Goal: Check status: Check status

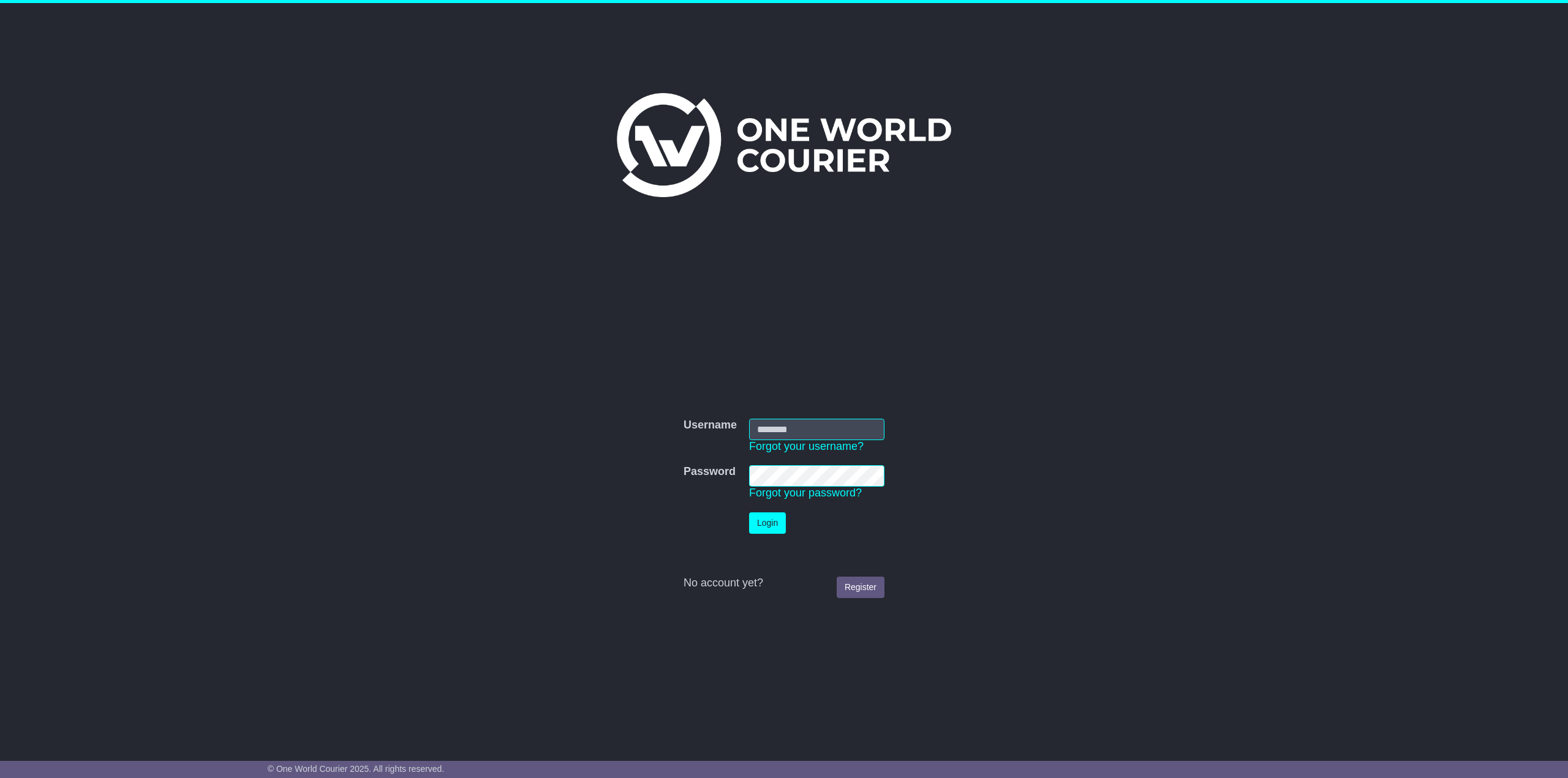
type input "**********"
click at [776, 527] on button "Login" at bounding box center [767, 523] width 36 height 22
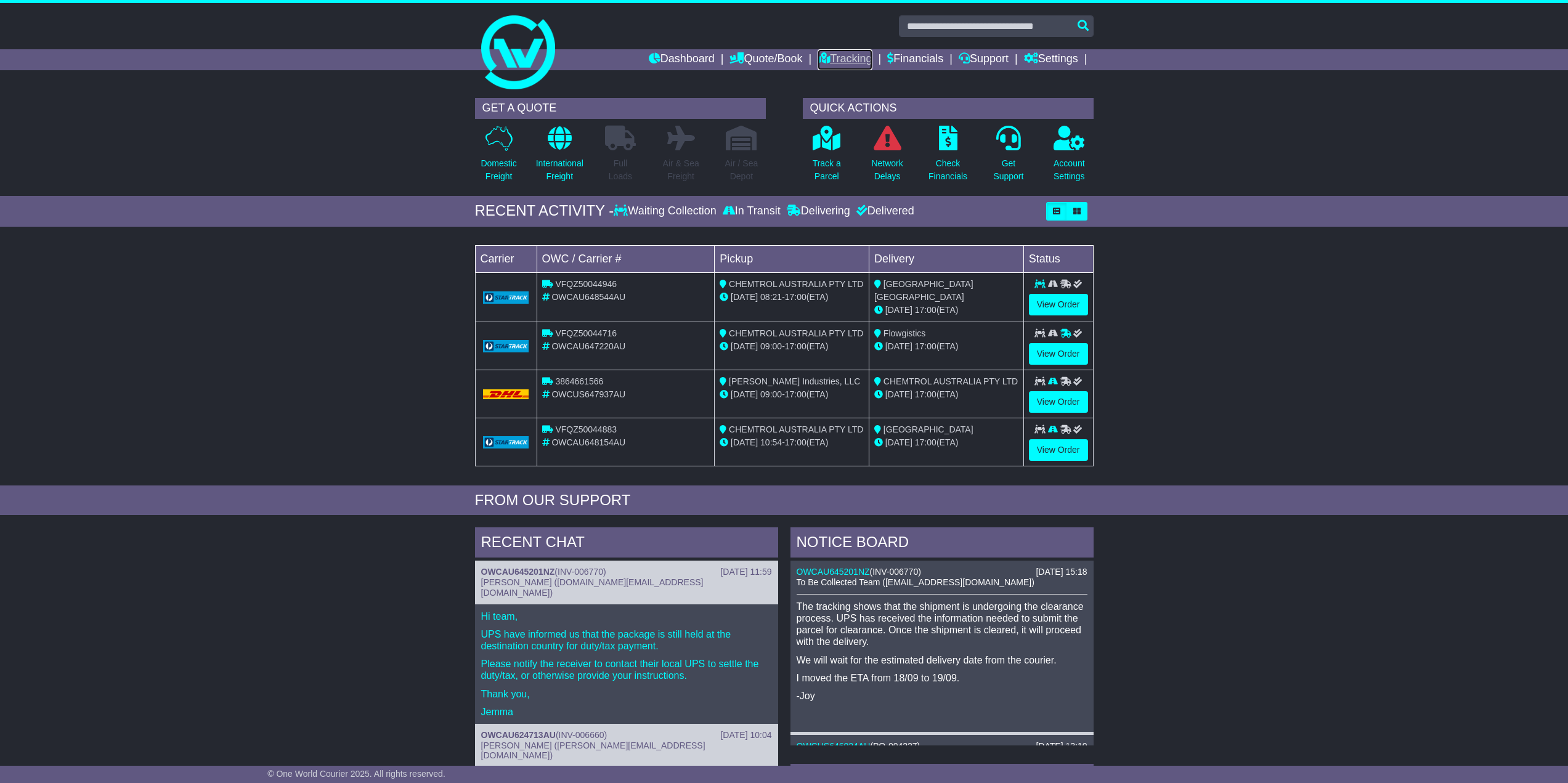
click at [849, 61] on link "Tracking" at bounding box center [845, 59] width 55 height 21
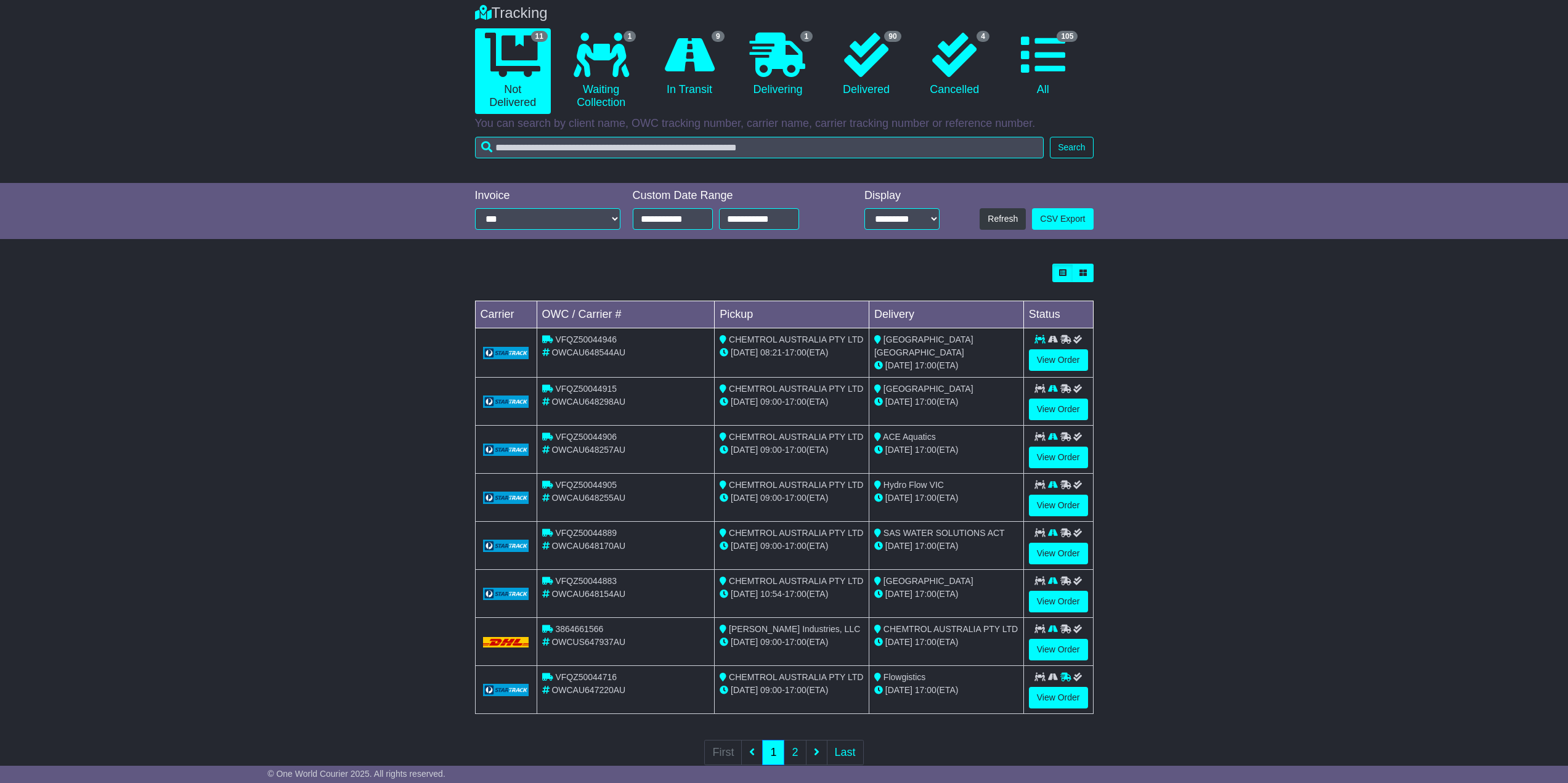
scroll to position [128, 0]
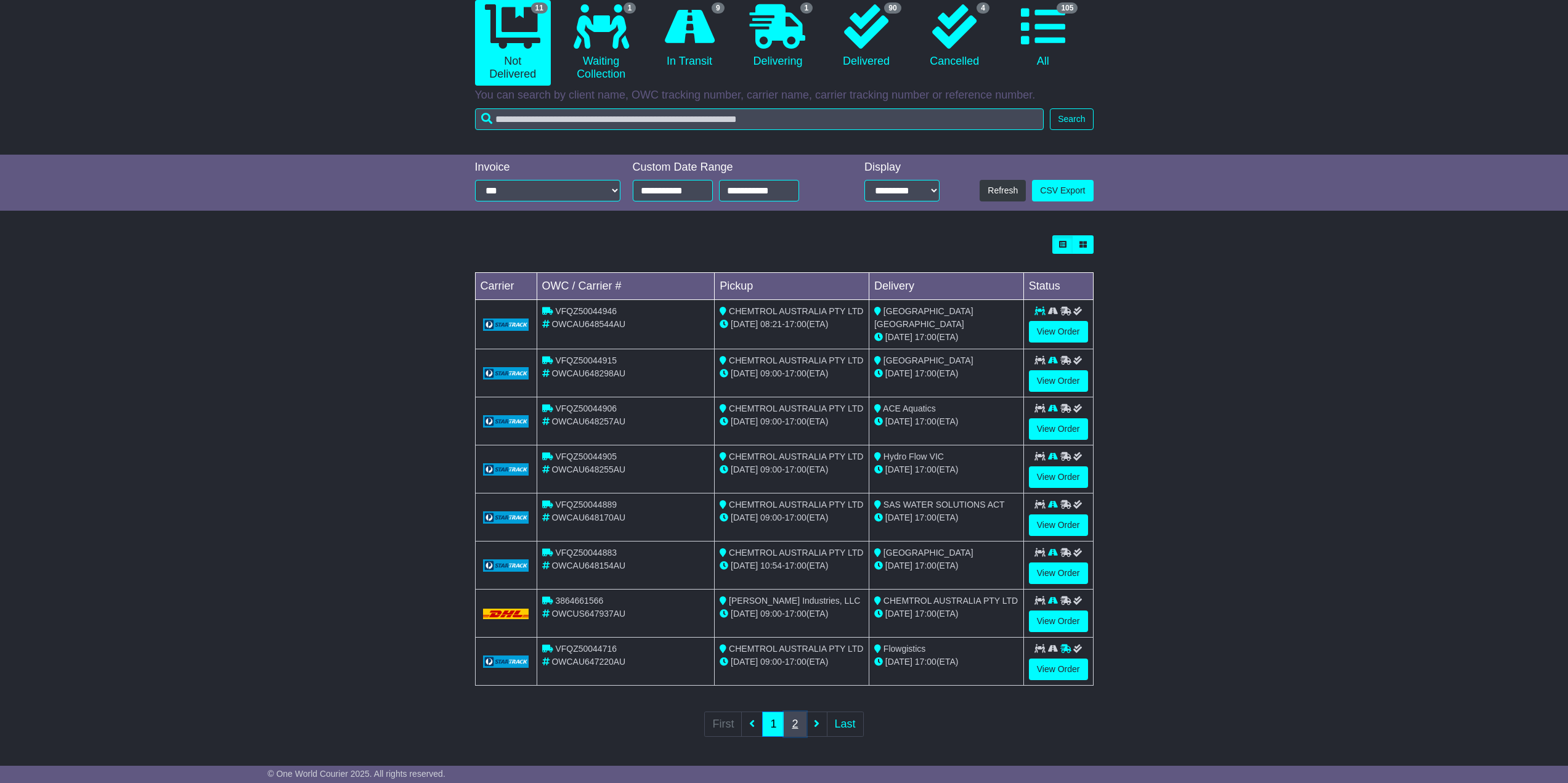
click at [798, 716] on link "2" at bounding box center [795, 724] width 23 height 25
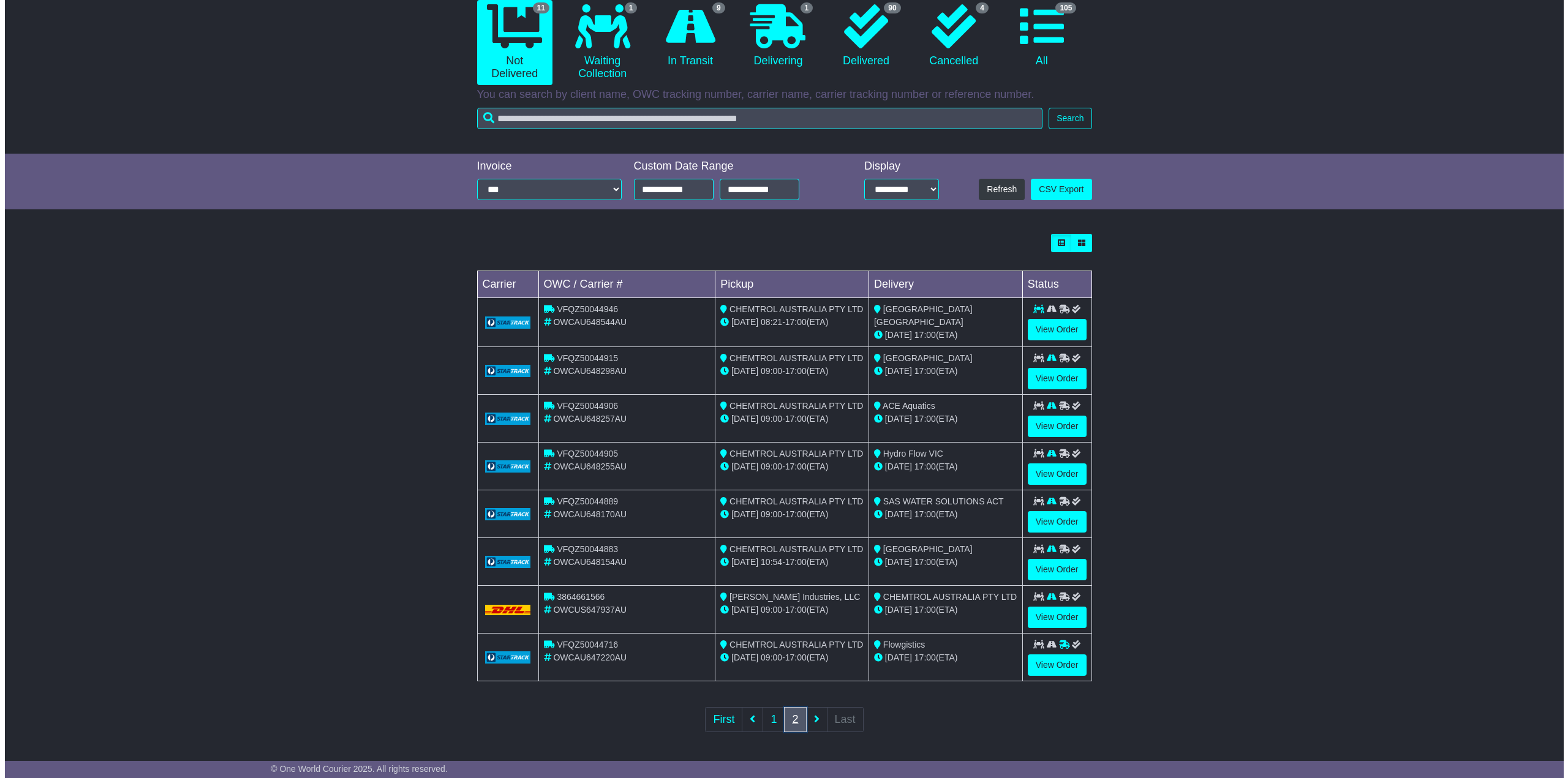
scroll to position [0, 0]
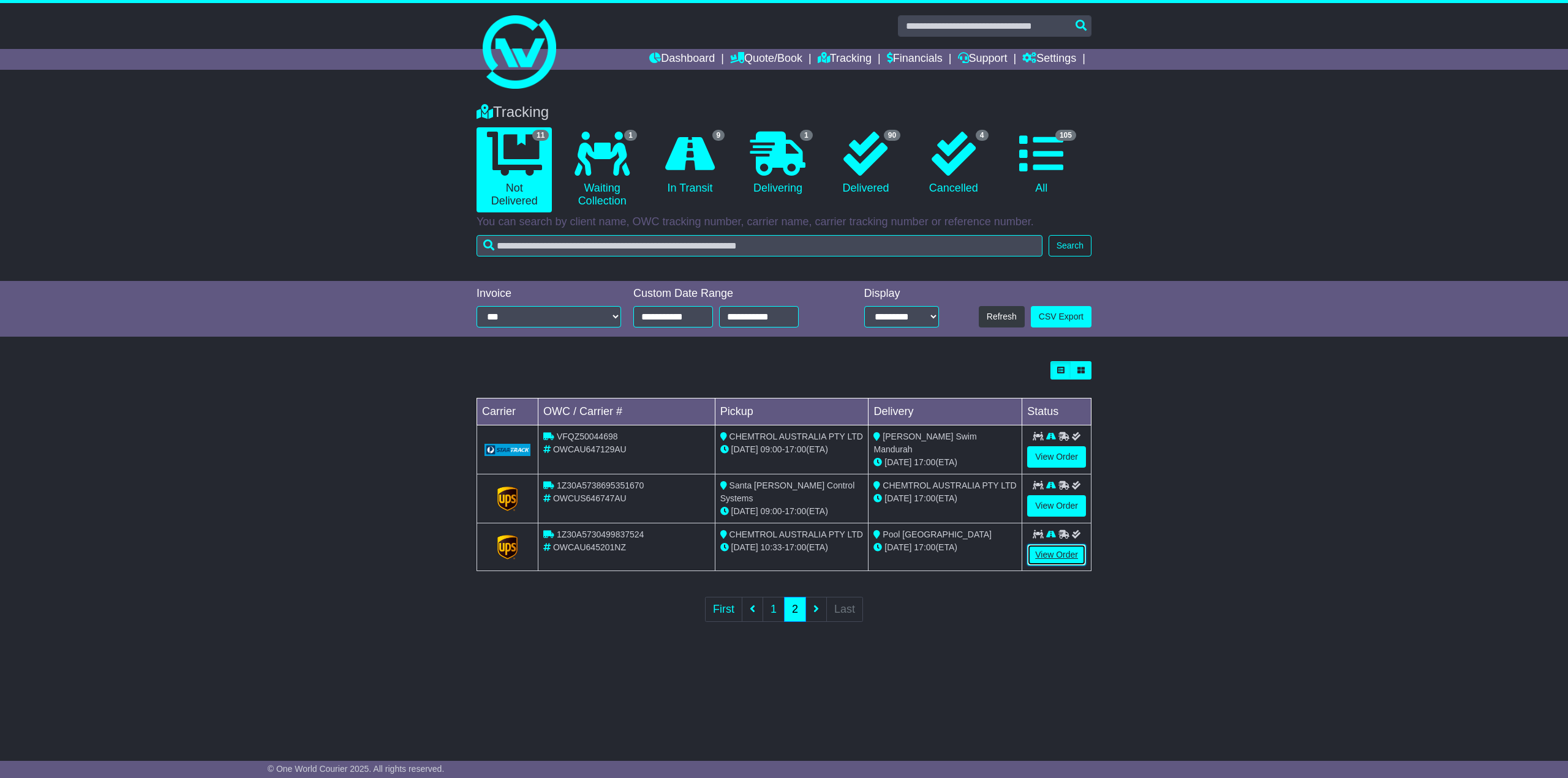
click at [1068, 550] on link "View Order" at bounding box center [1056, 555] width 59 height 22
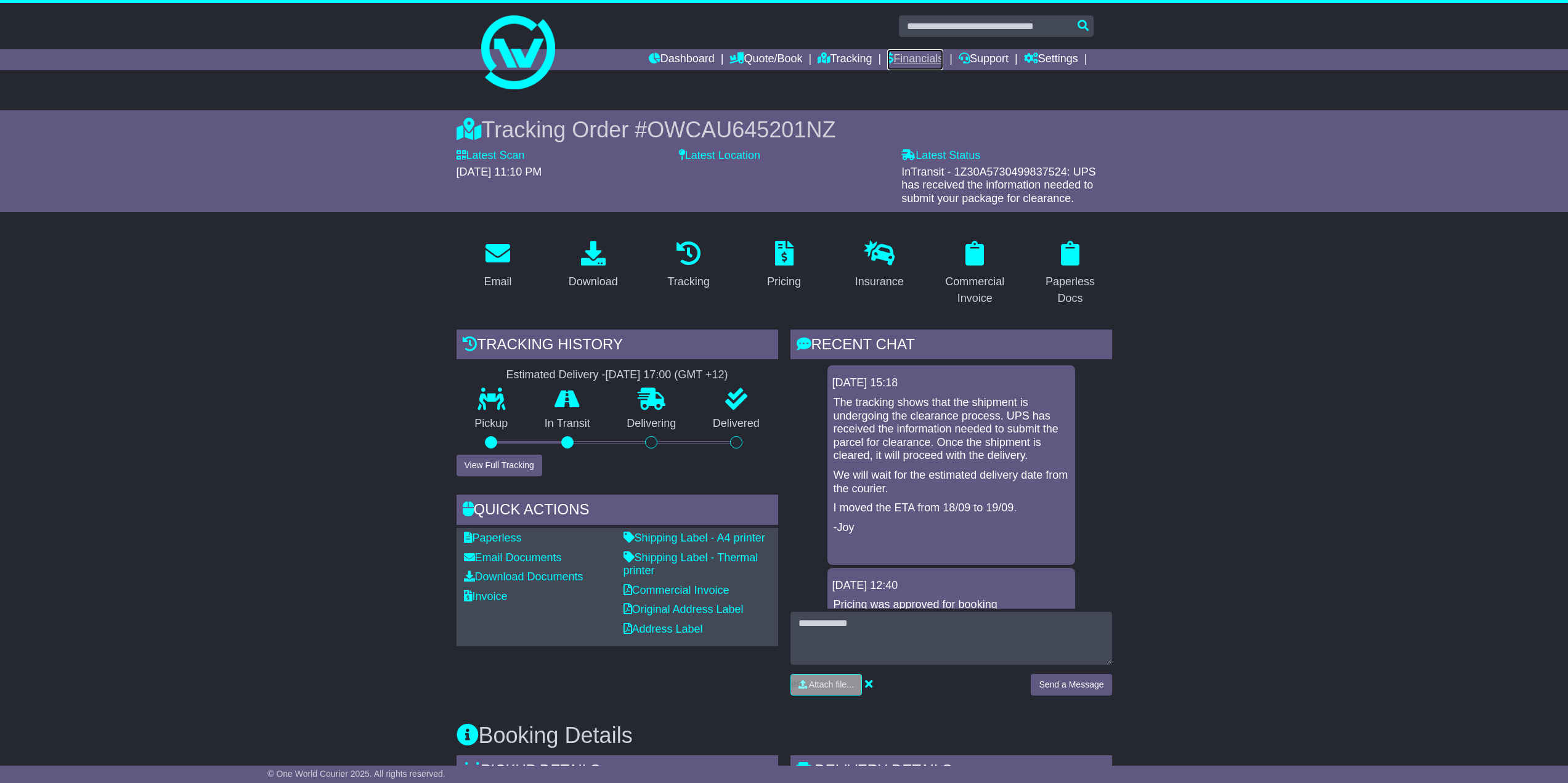
click at [919, 58] on link "Financials" at bounding box center [916, 59] width 56 height 21
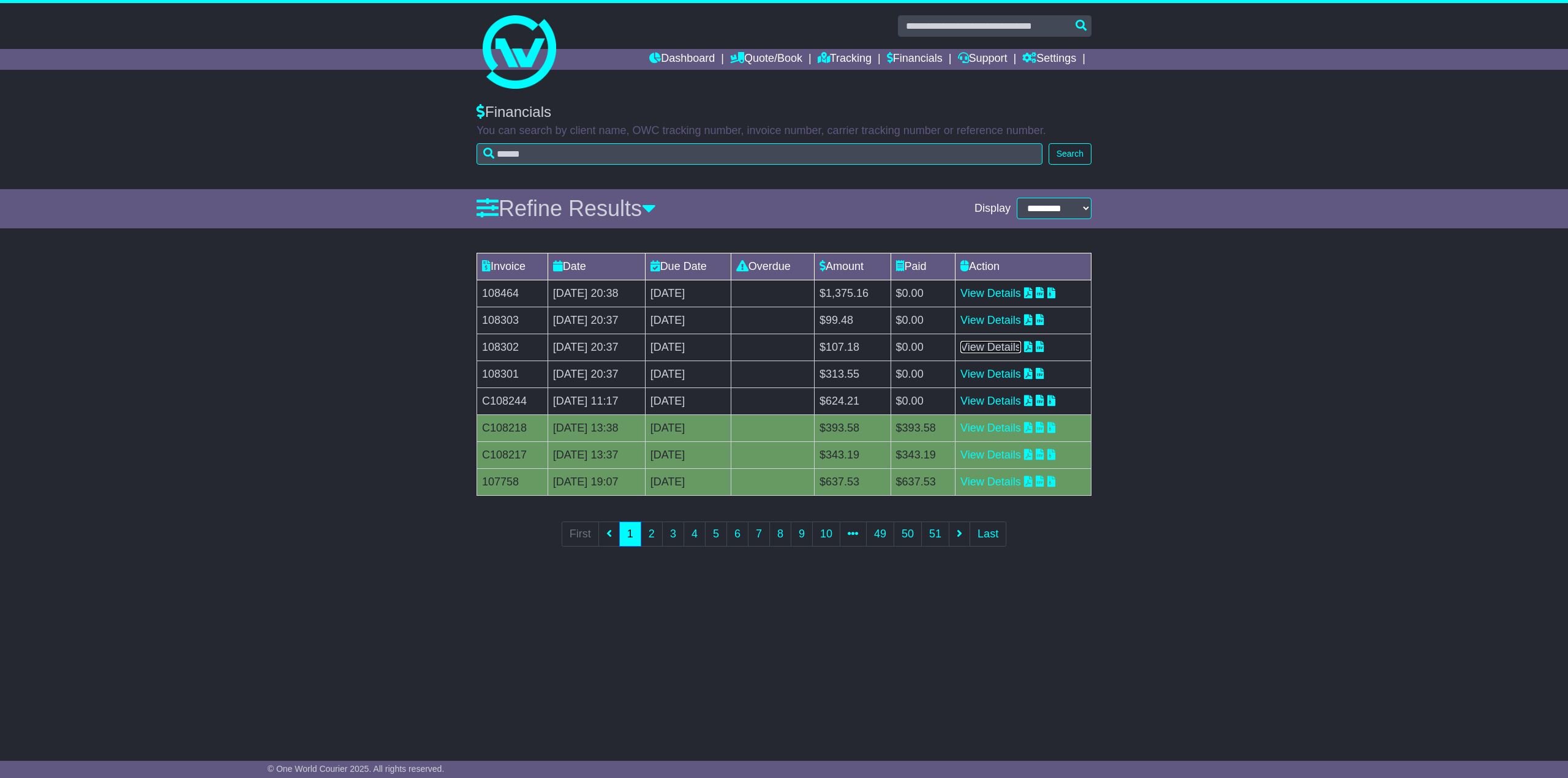
click at [1021, 344] on link "View Details" at bounding box center [990, 347] width 61 height 12
click at [1015, 318] on link "View Details" at bounding box center [990, 320] width 61 height 12
click at [1001, 378] on link "View Details" at bounding box center [990, 373] width 61 height 12
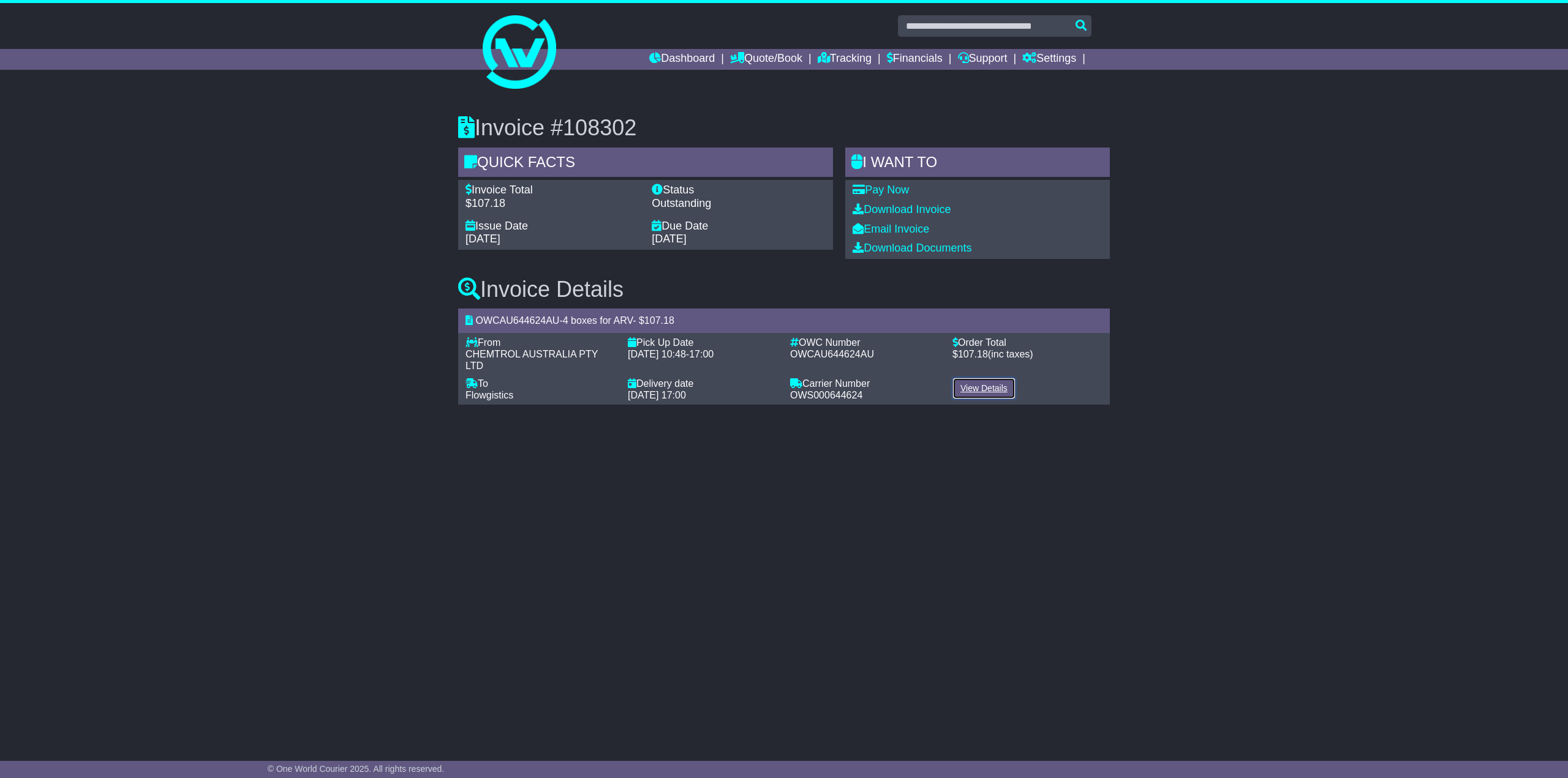
click at [966, 389] on link "View Details" at bounding box center [983, 388] width 63 height 22
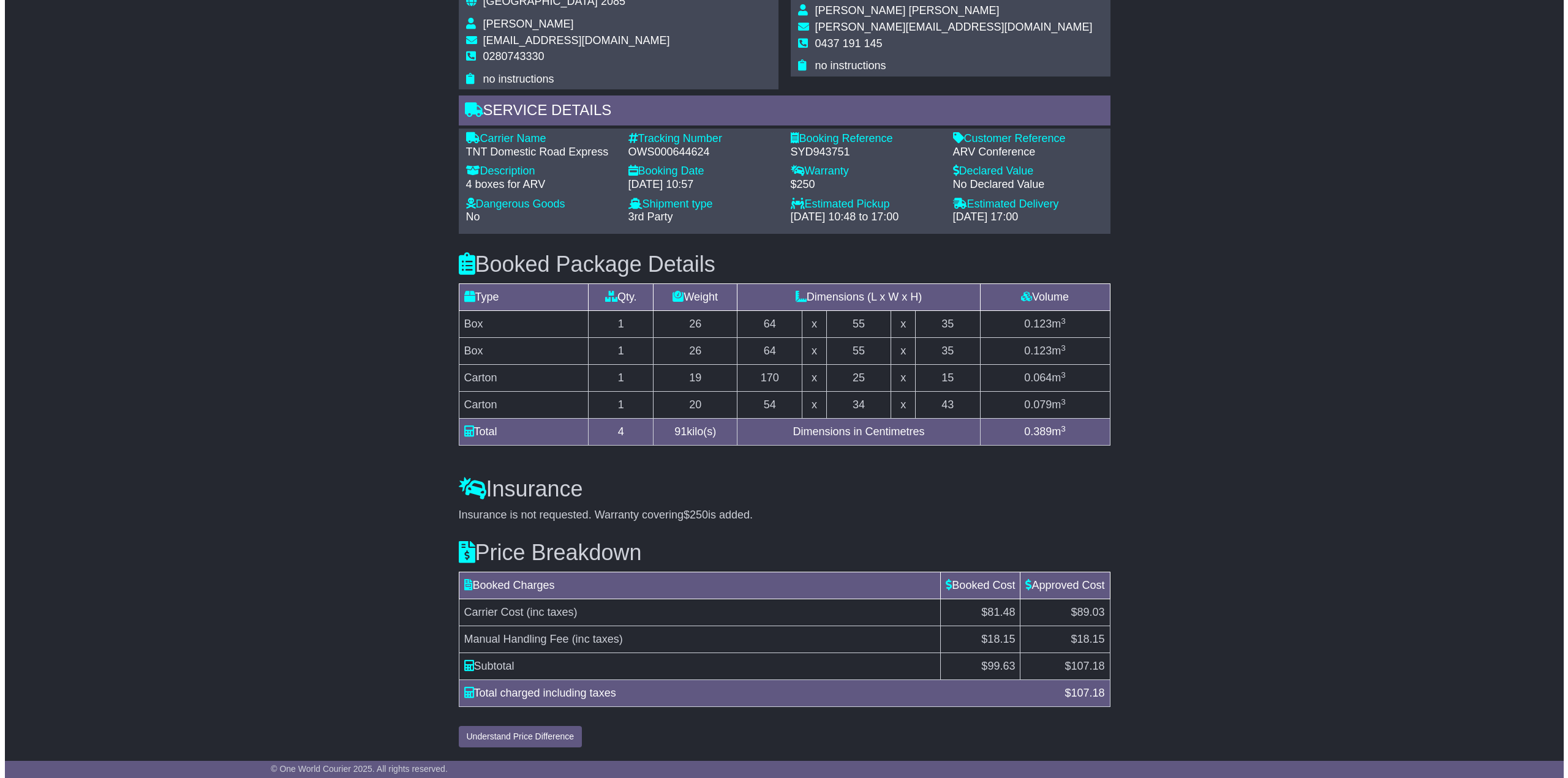
scroll to position [877, 0]
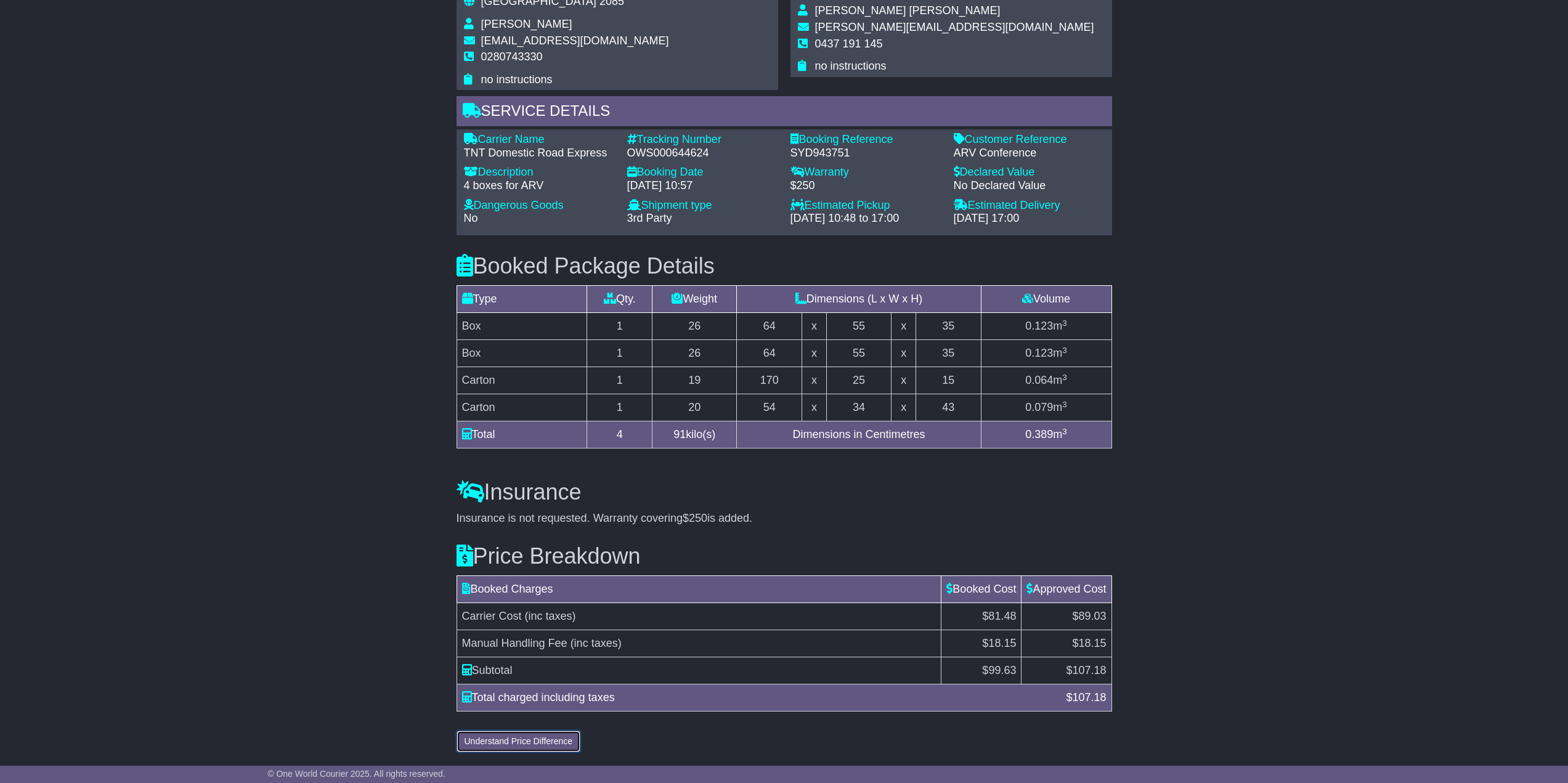
click at [536, 743] on button "Understand Price Difference" at bounding box center [519, 741] width 124 height 22
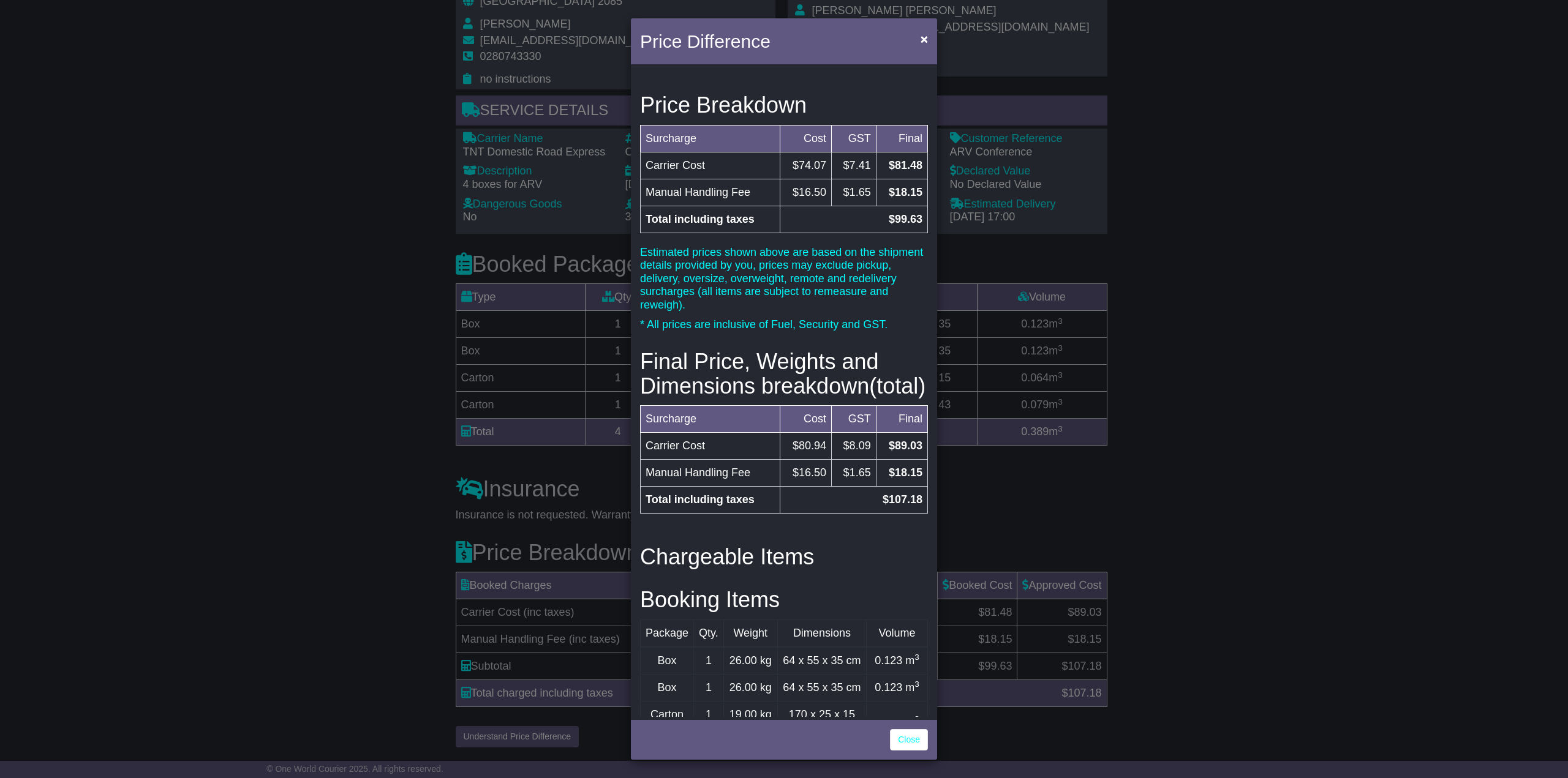
scroll to position [0, 0]
click at [923, 37] on span "×" at bounding box center [924, 38] width 7 height 14
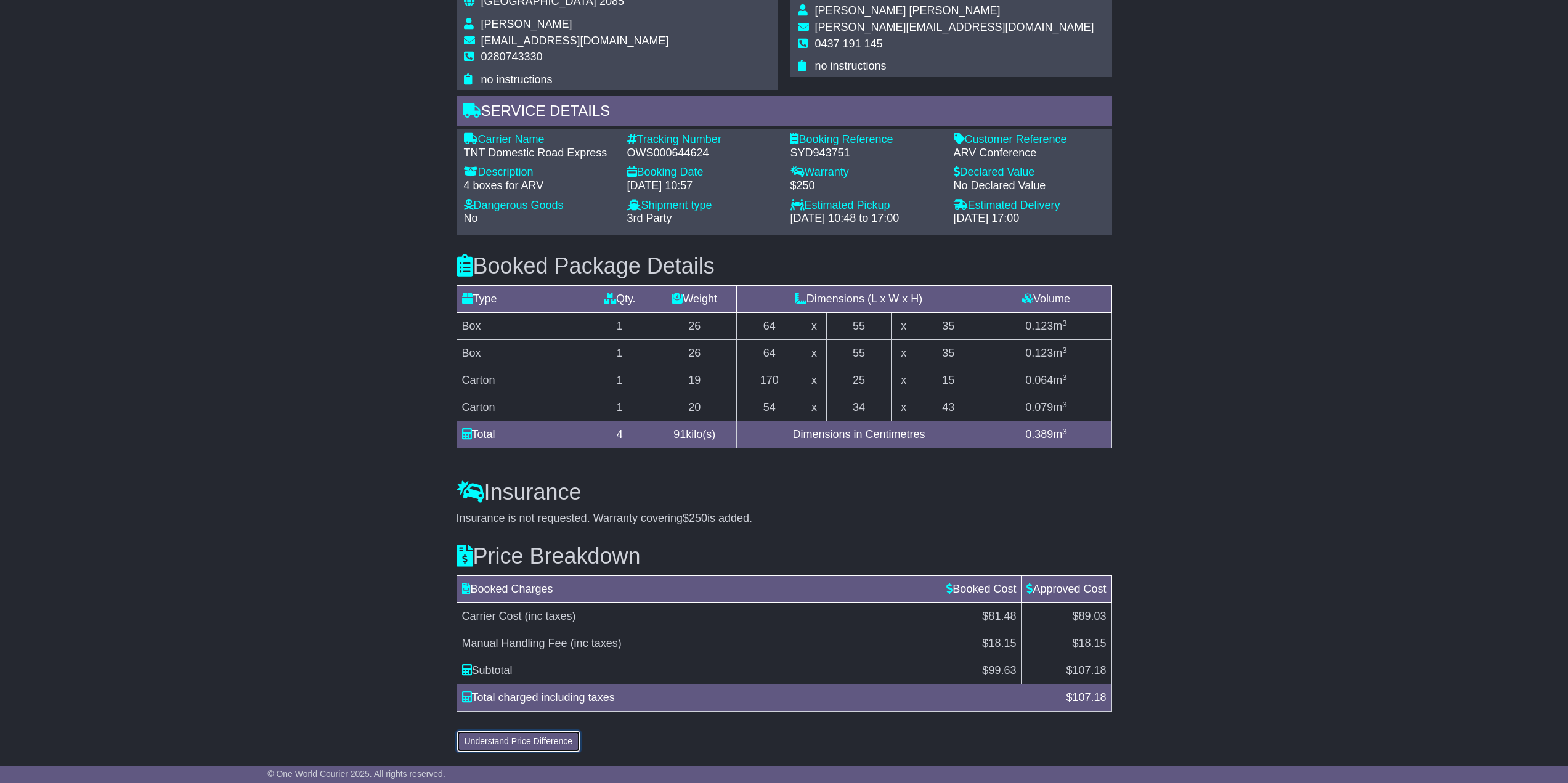
click at [491, 741] on button "Understand Price Difference" at bounding box center [519, 741] width 124 height 22
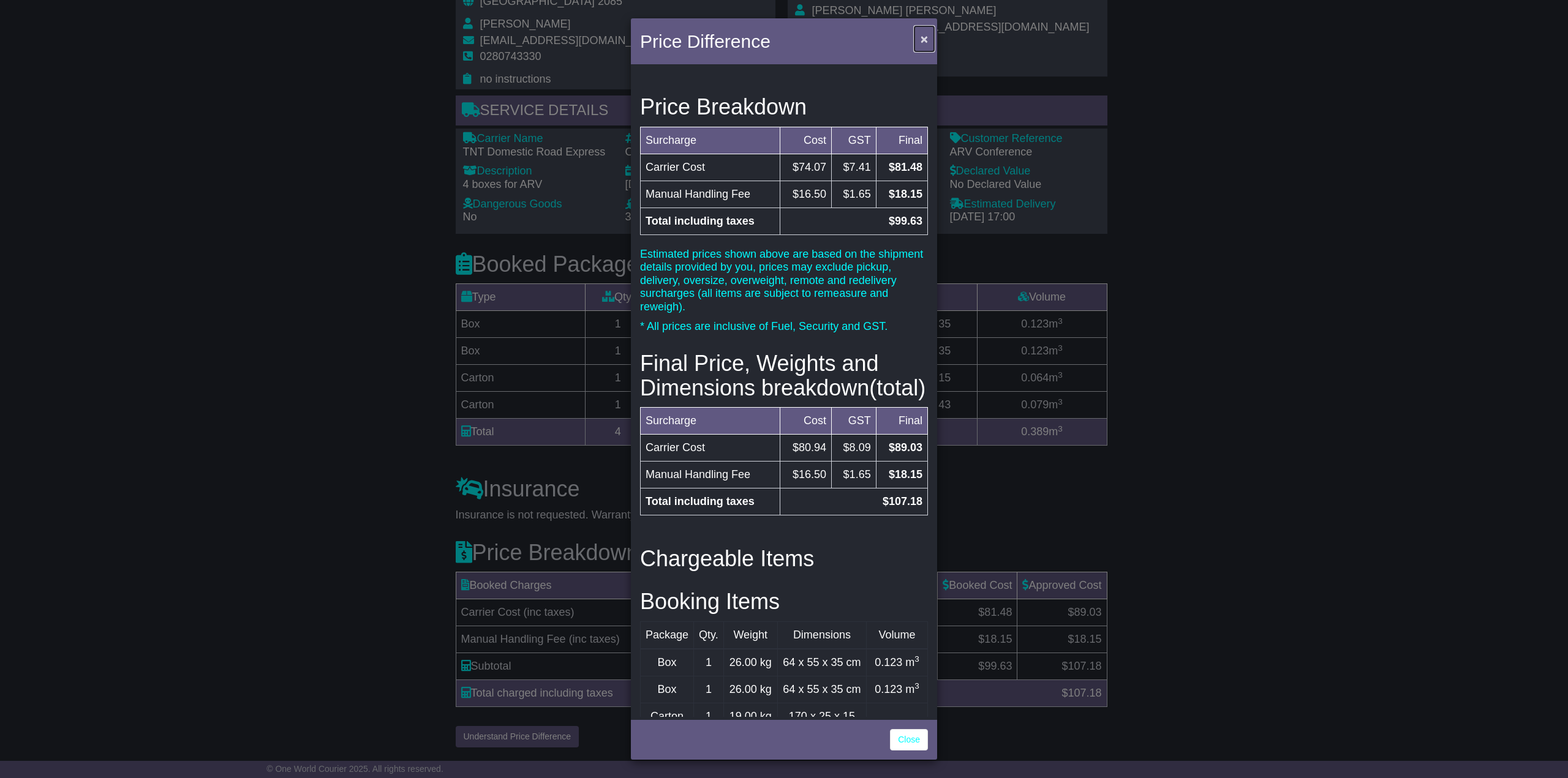
click at [922, 34] on span "×" at bounding box center [924, 38] width 7 height 14
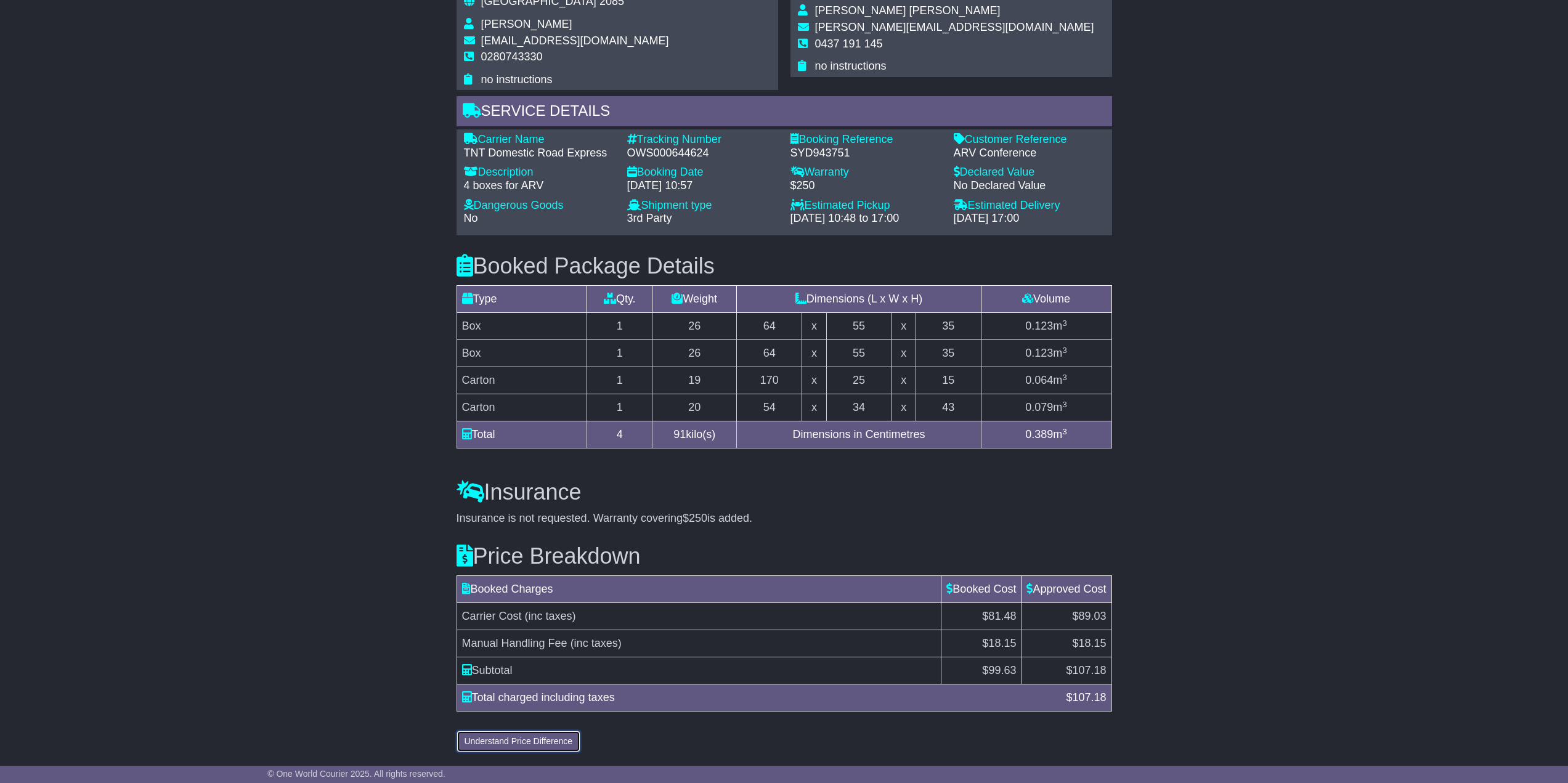
scroll to position [883, 0]
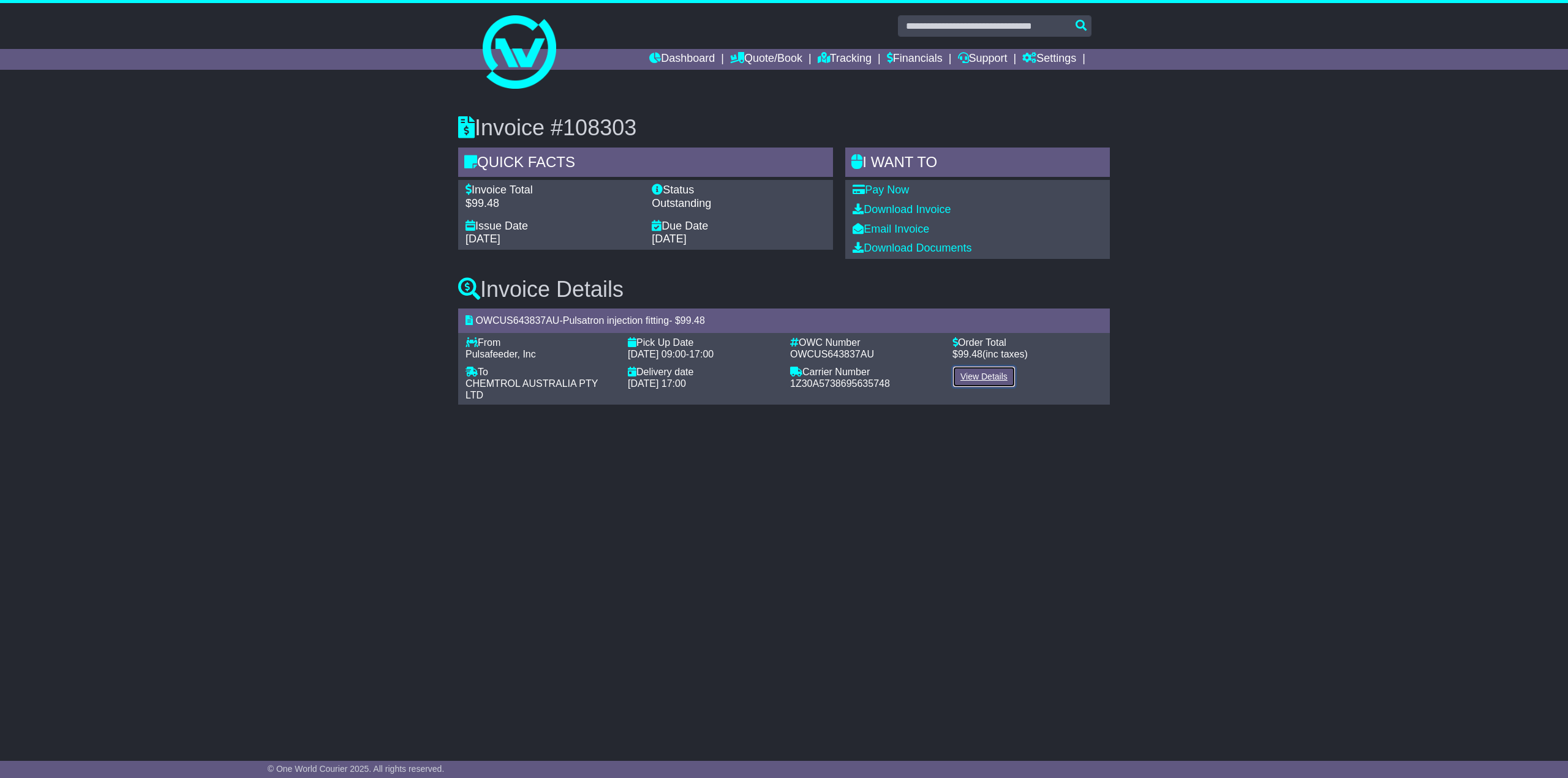
click at [998, 380] on link "View Details" at bounding box center [983, 376] width 63 height 22
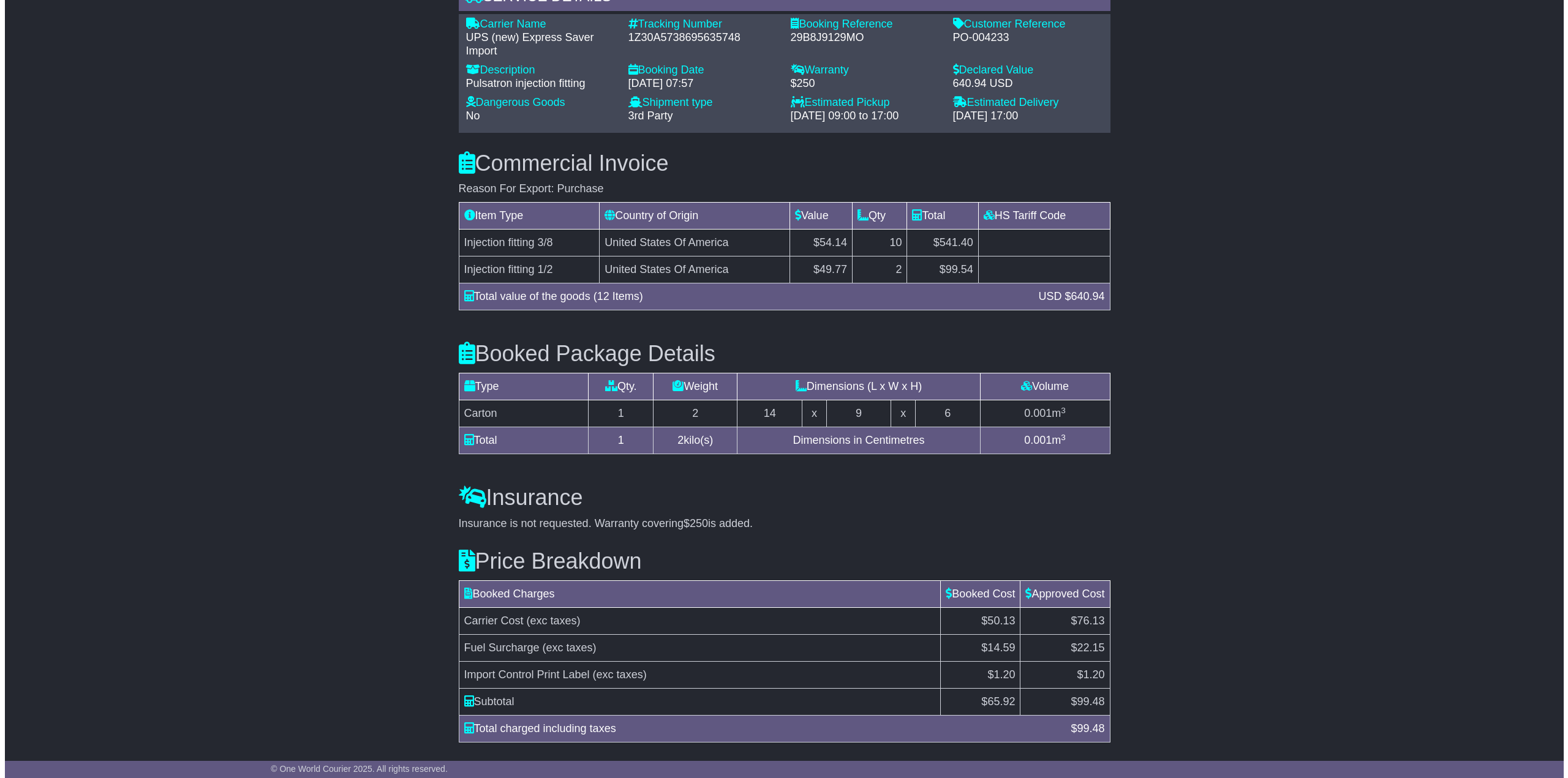
scroll to position [929, 0]
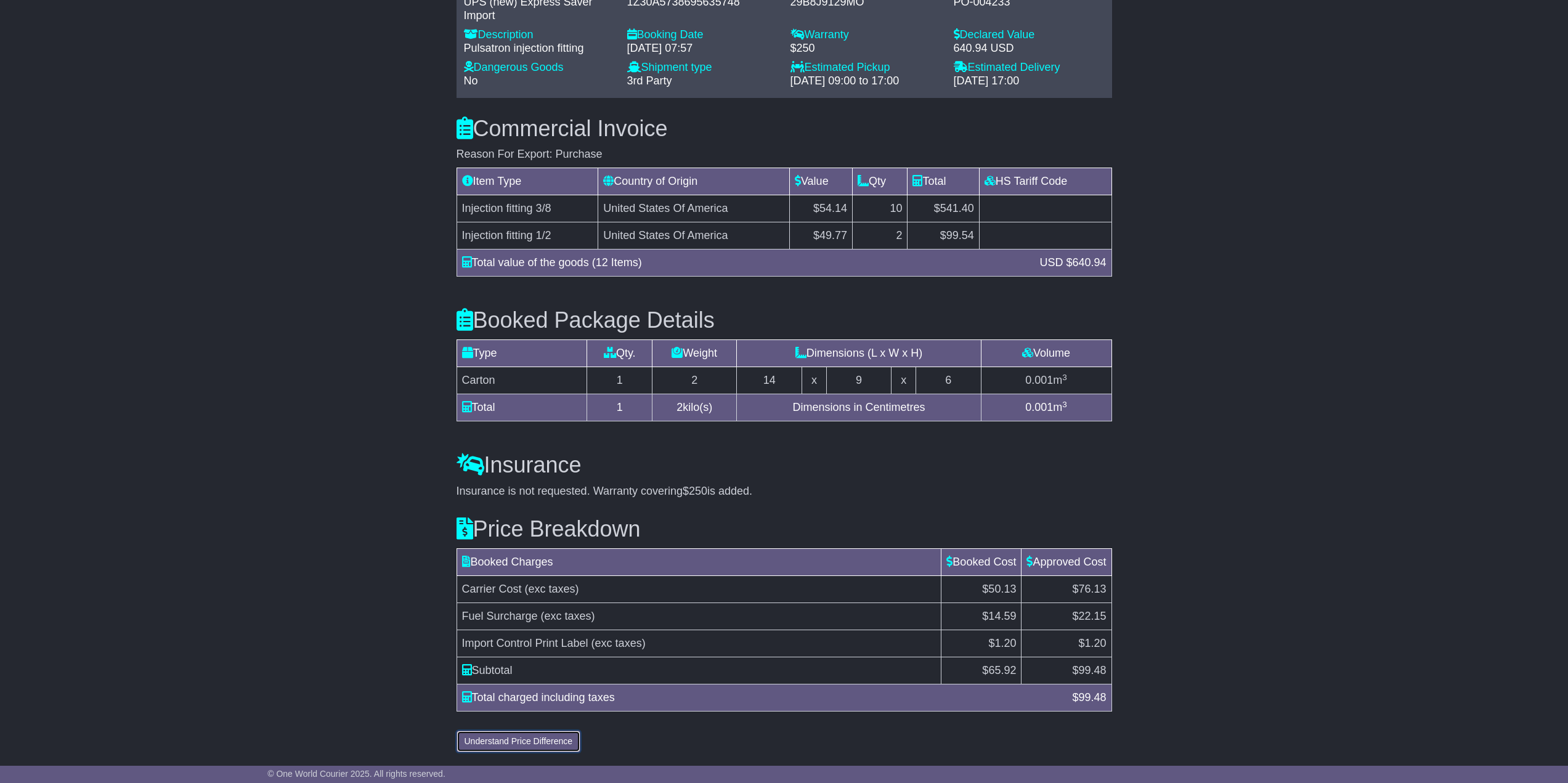
click at [551, 736] on button "Understand Price Difference" at bounding box center [519, 741] width 124 height 22
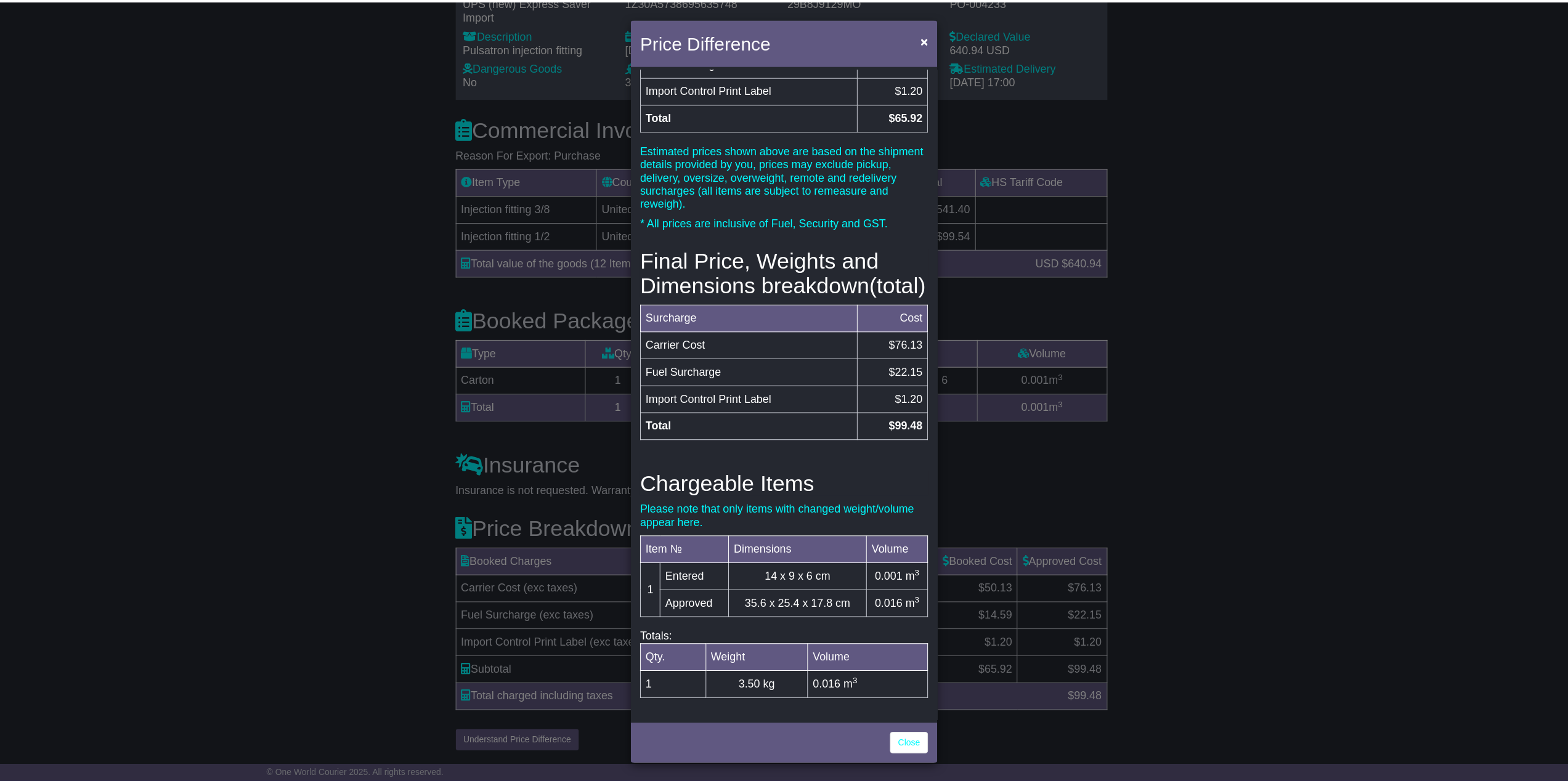
scroll to position [157, 0]
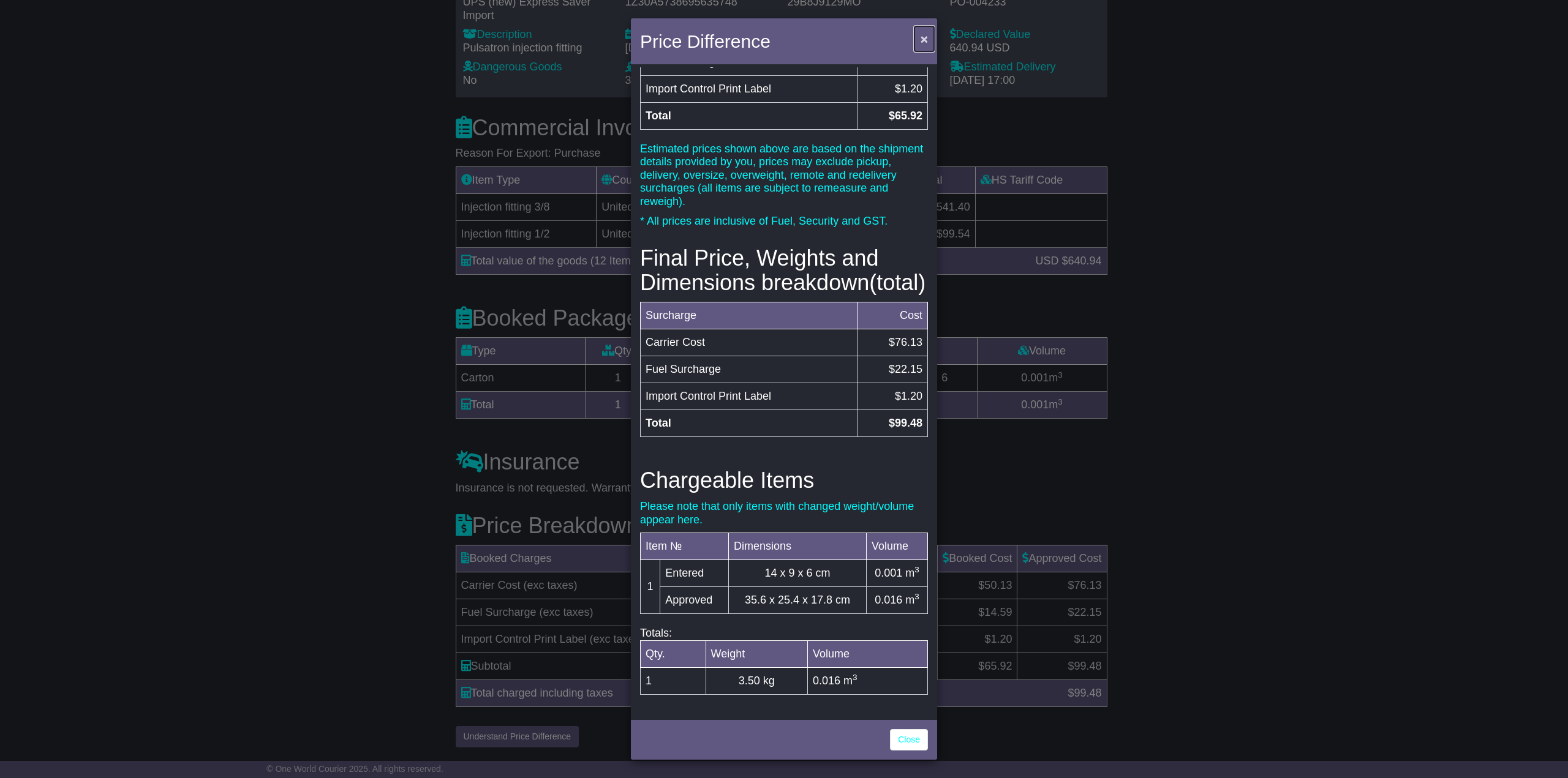
click at [923, 38] on span "×" at bounding box center [924, 38] width 7 height 14
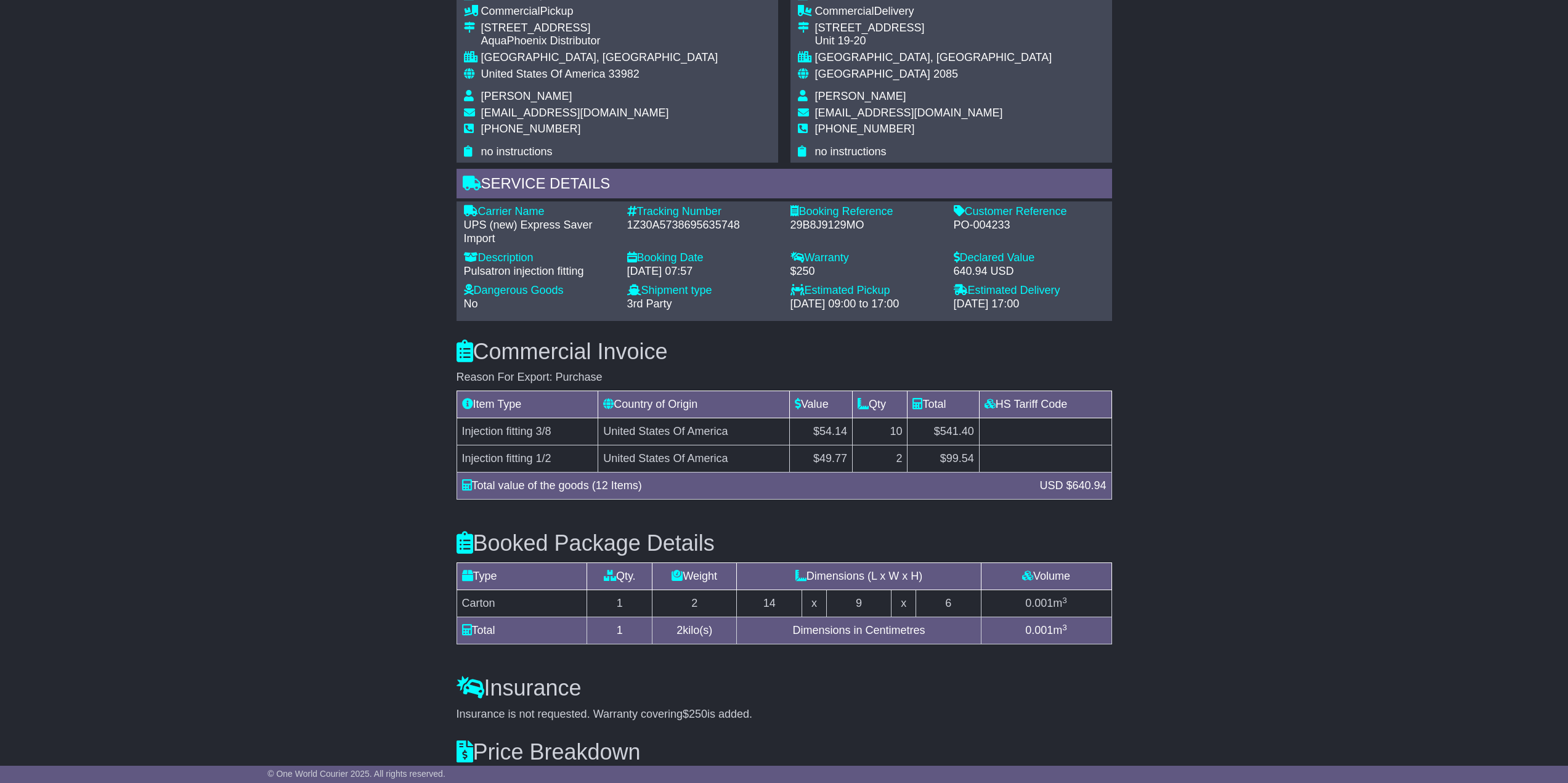
scroll to position [688, 0]
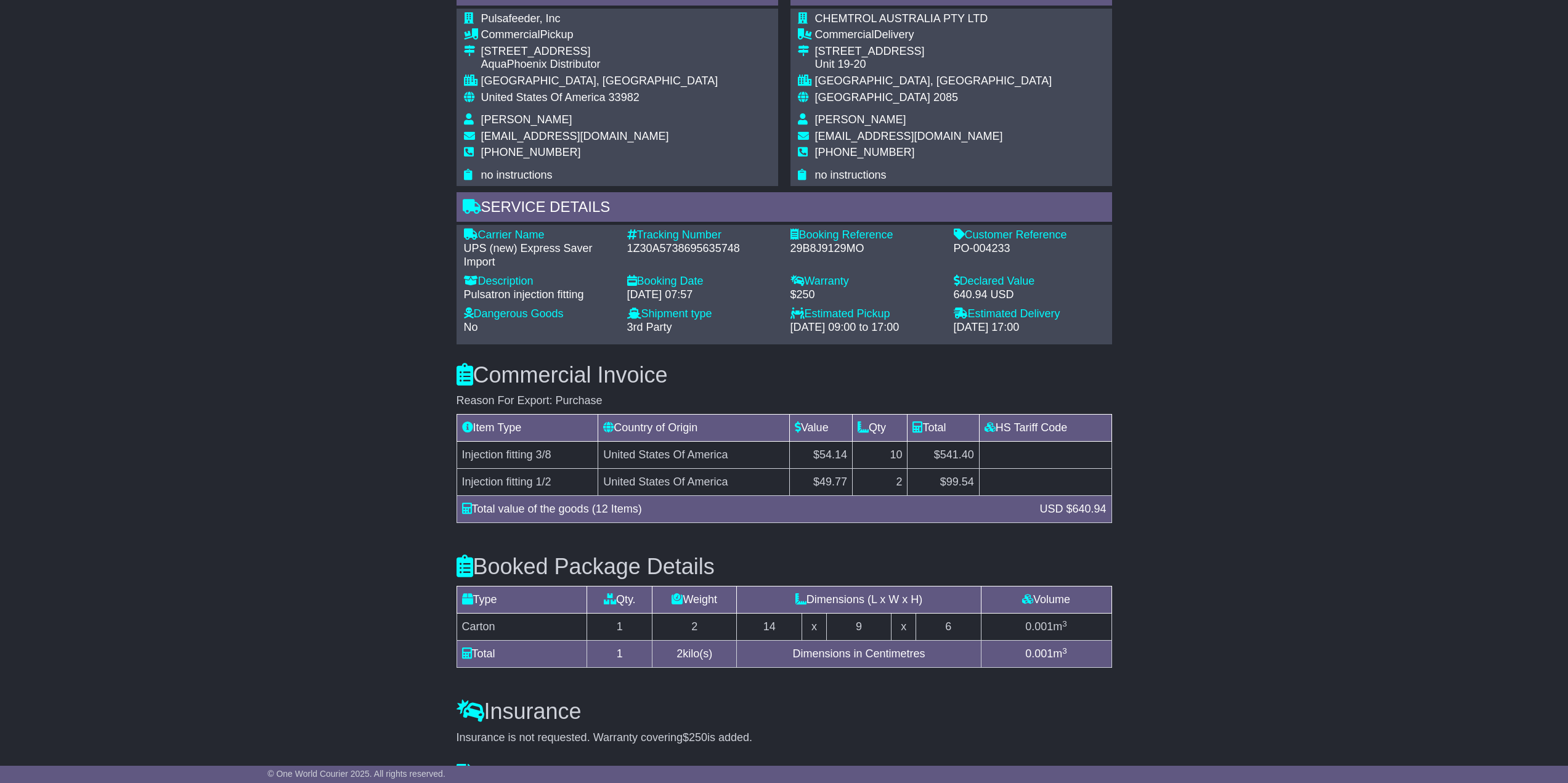
click at [984, 248] on div "PO-004233" at bounding box center [1029, 248] width 151 height 13
copy div "PO-004233"
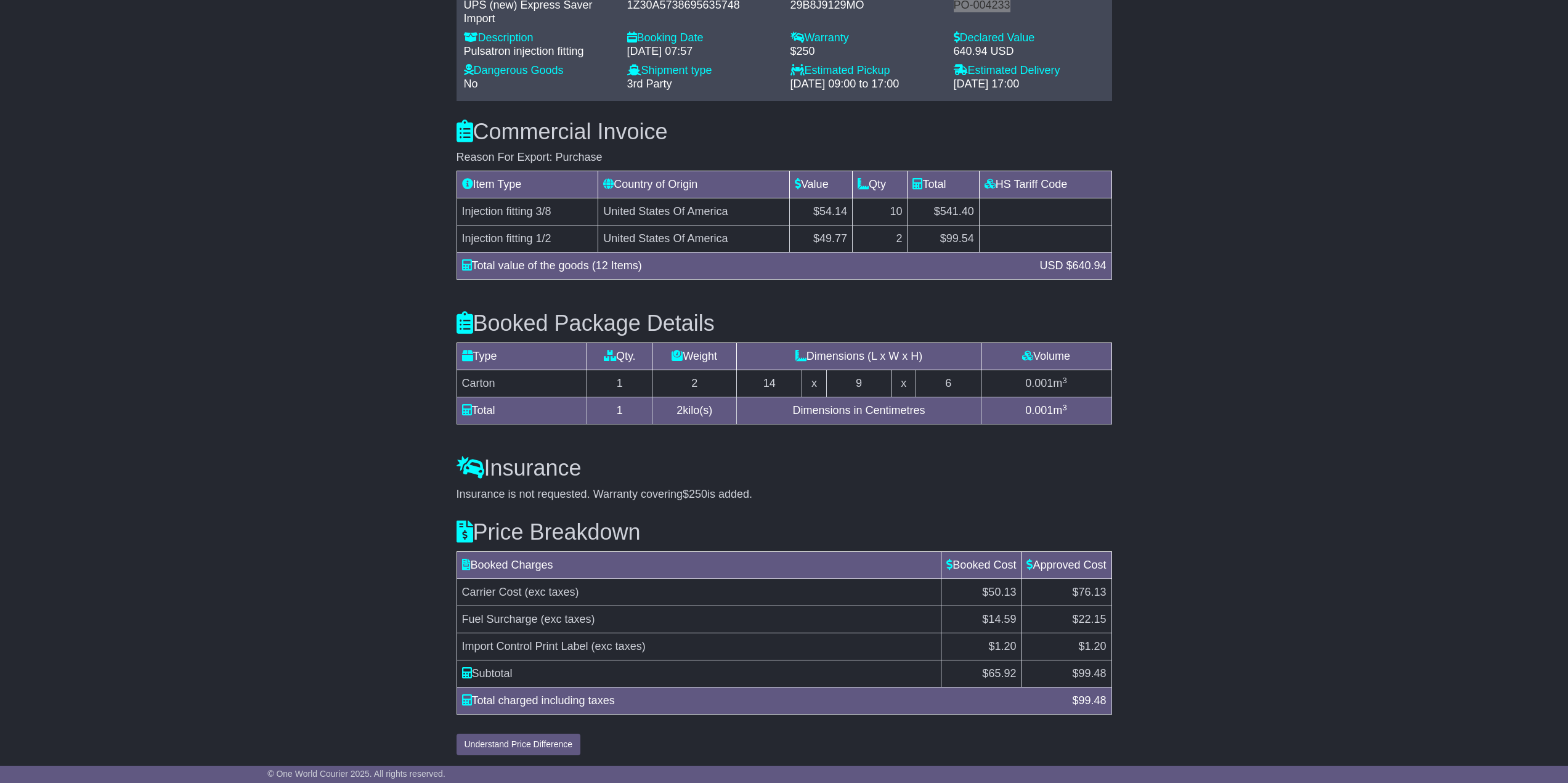
scroll to position [935, 0]
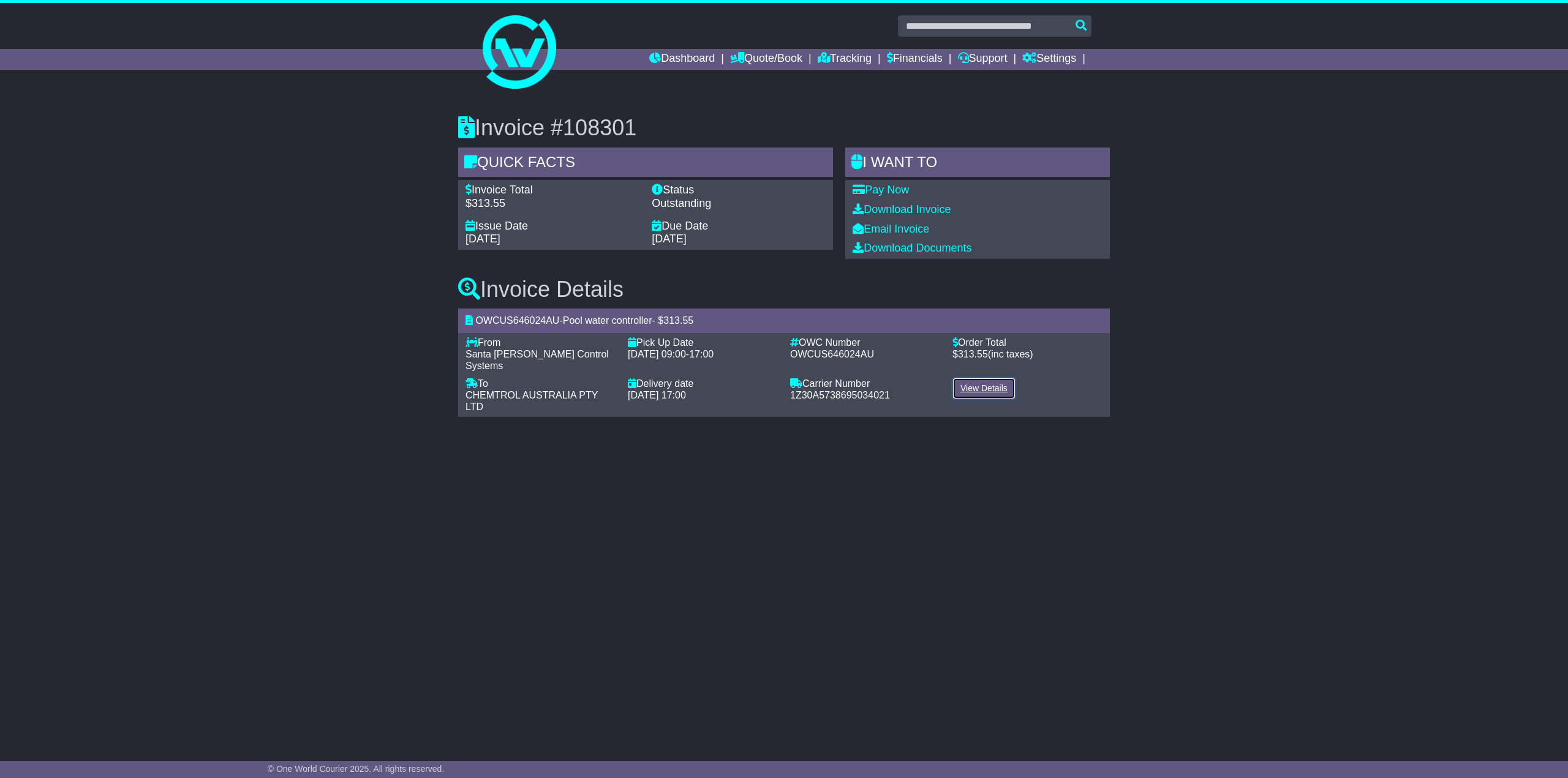
click at [999, 379] on link "View Details" at bounding box center [983, 388] width 63 height 22
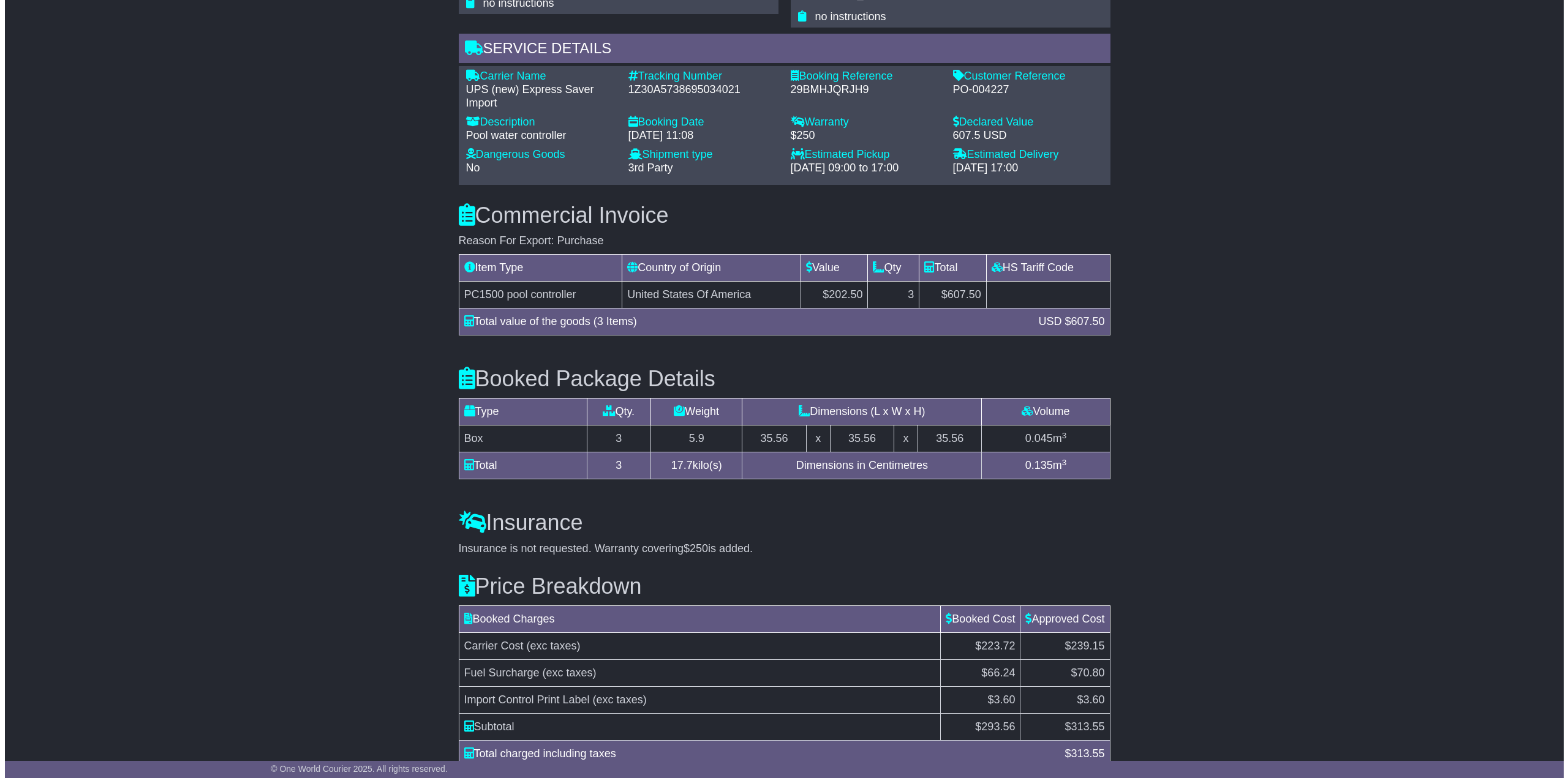
scroll to position [901, 0]
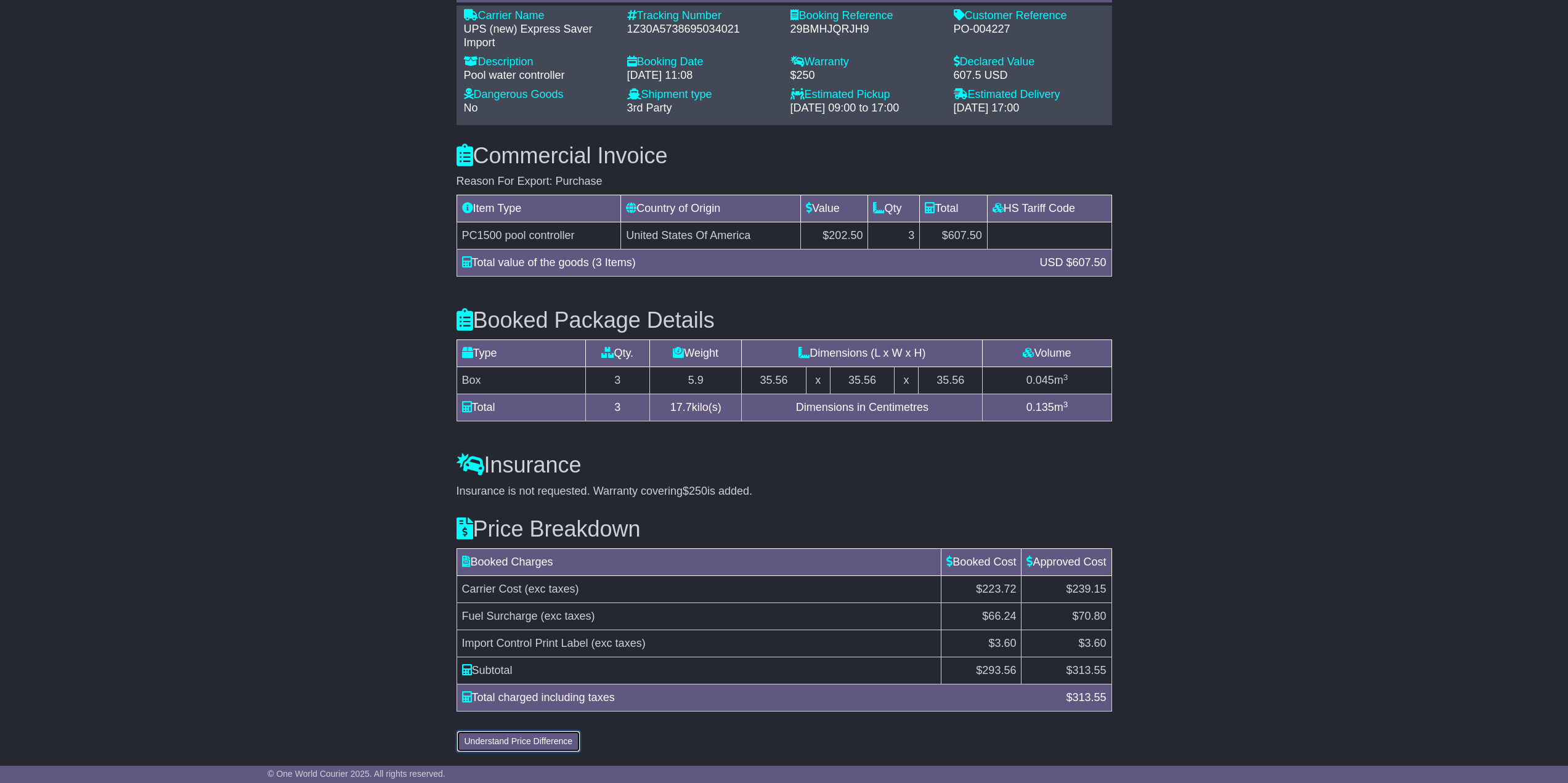
click at [544, 737] on button "Understand Price Difference" at bounding box center [519, 741] width 124 height 22
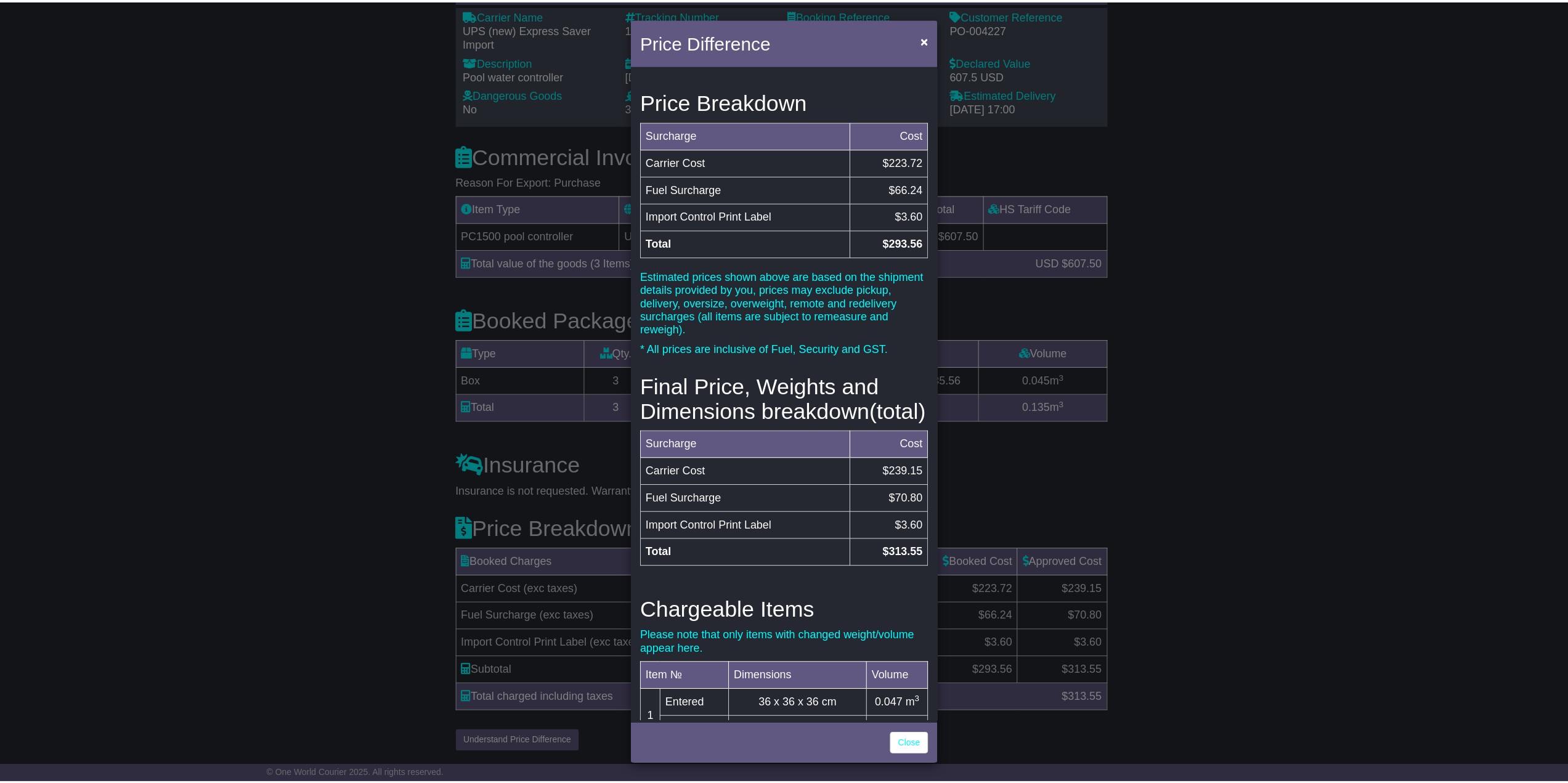
scroll to position [0, 0]
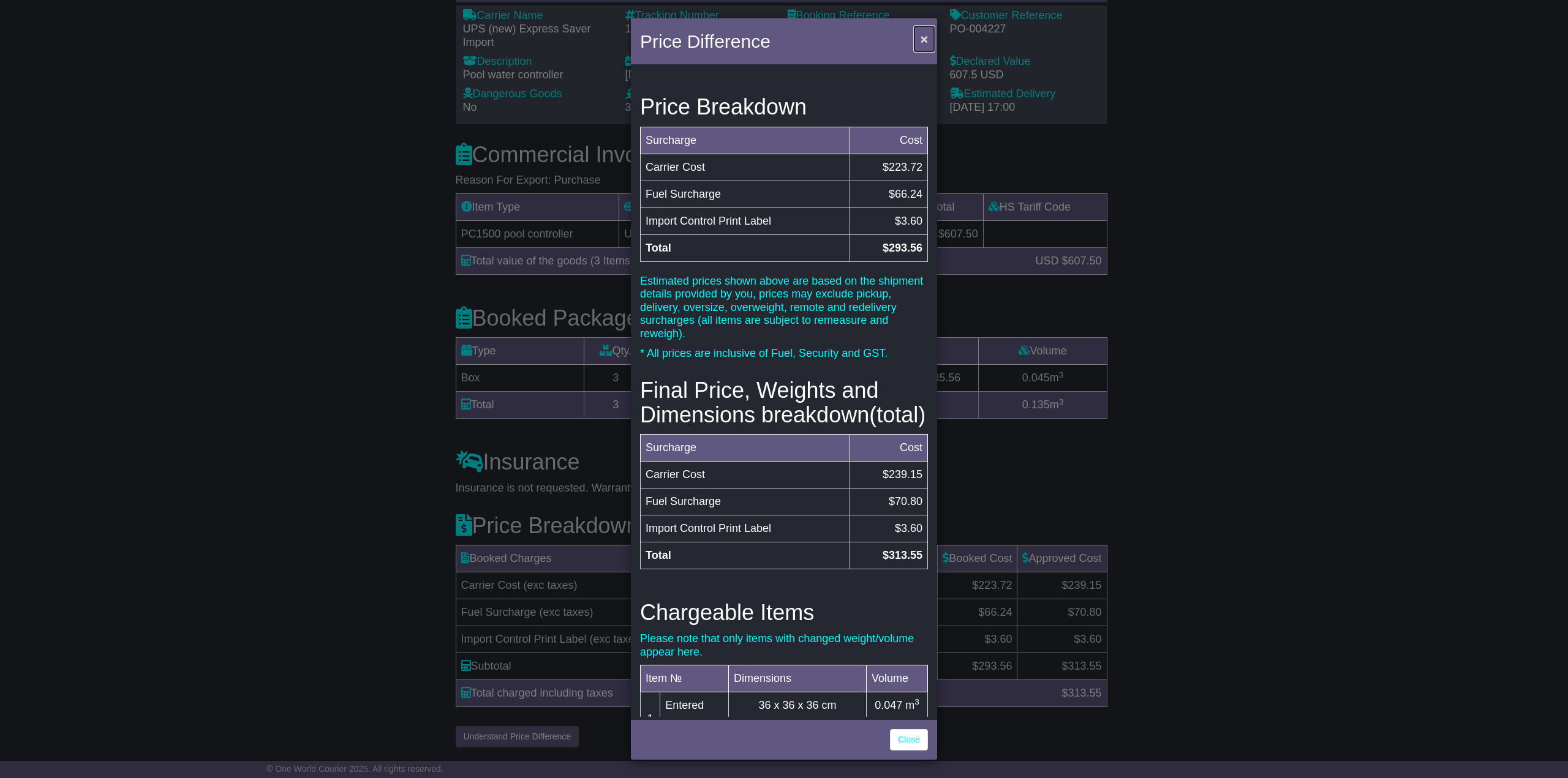
click at [919, 37] on button "×" at bounding box center [923, 38] width 20 height 25
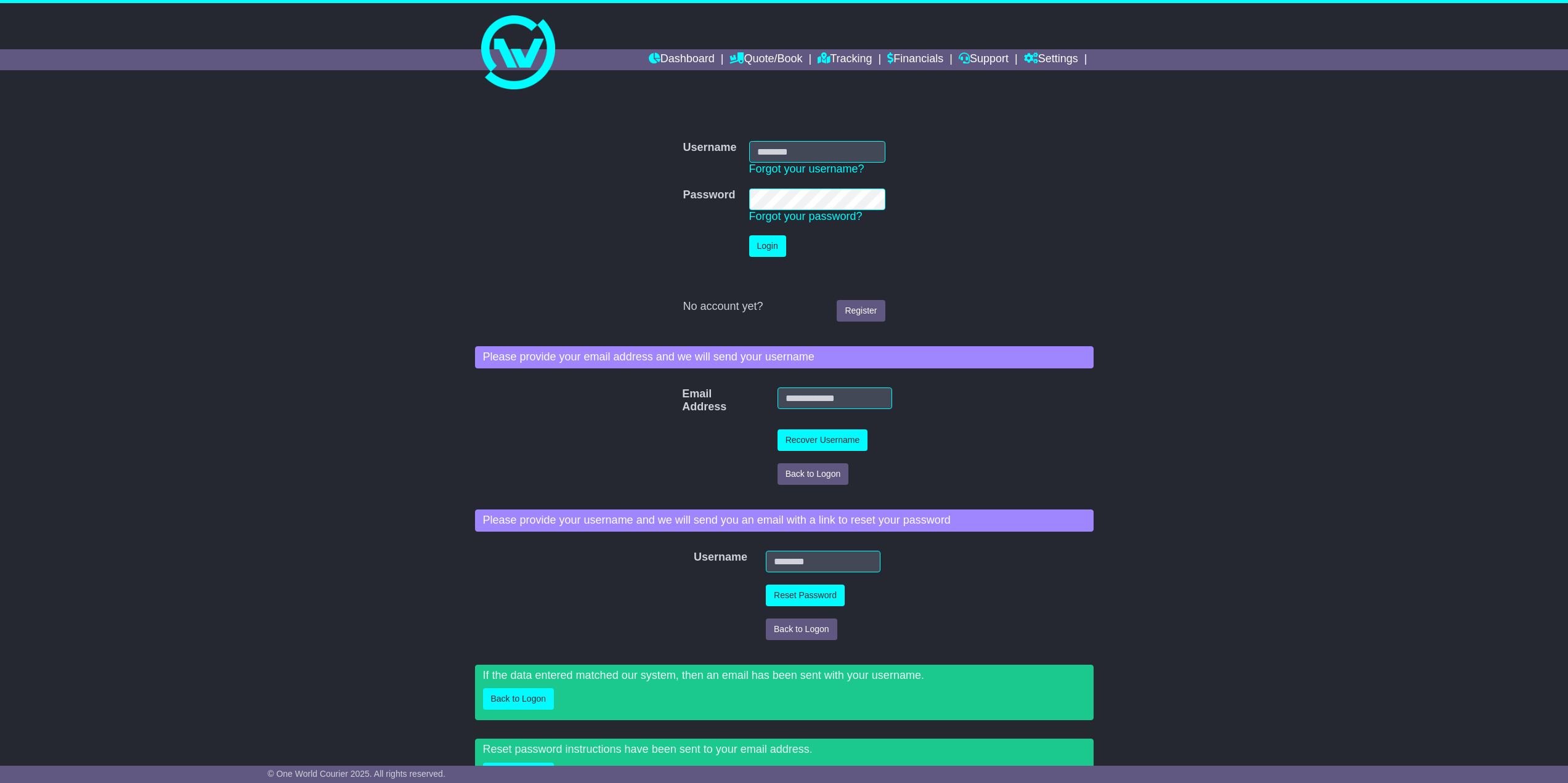
type input "**********"
drag, startPoint x: 768, startPoint y: 234, endPoint x: 766, endPoint y: 244, distance: 10.2
click at [768, 234] on td "Login" at bounding box center [817, 246] width 149 height 34
click at [764, 247] on button "Login" at bounding box center [767, 246] width 37 height 22
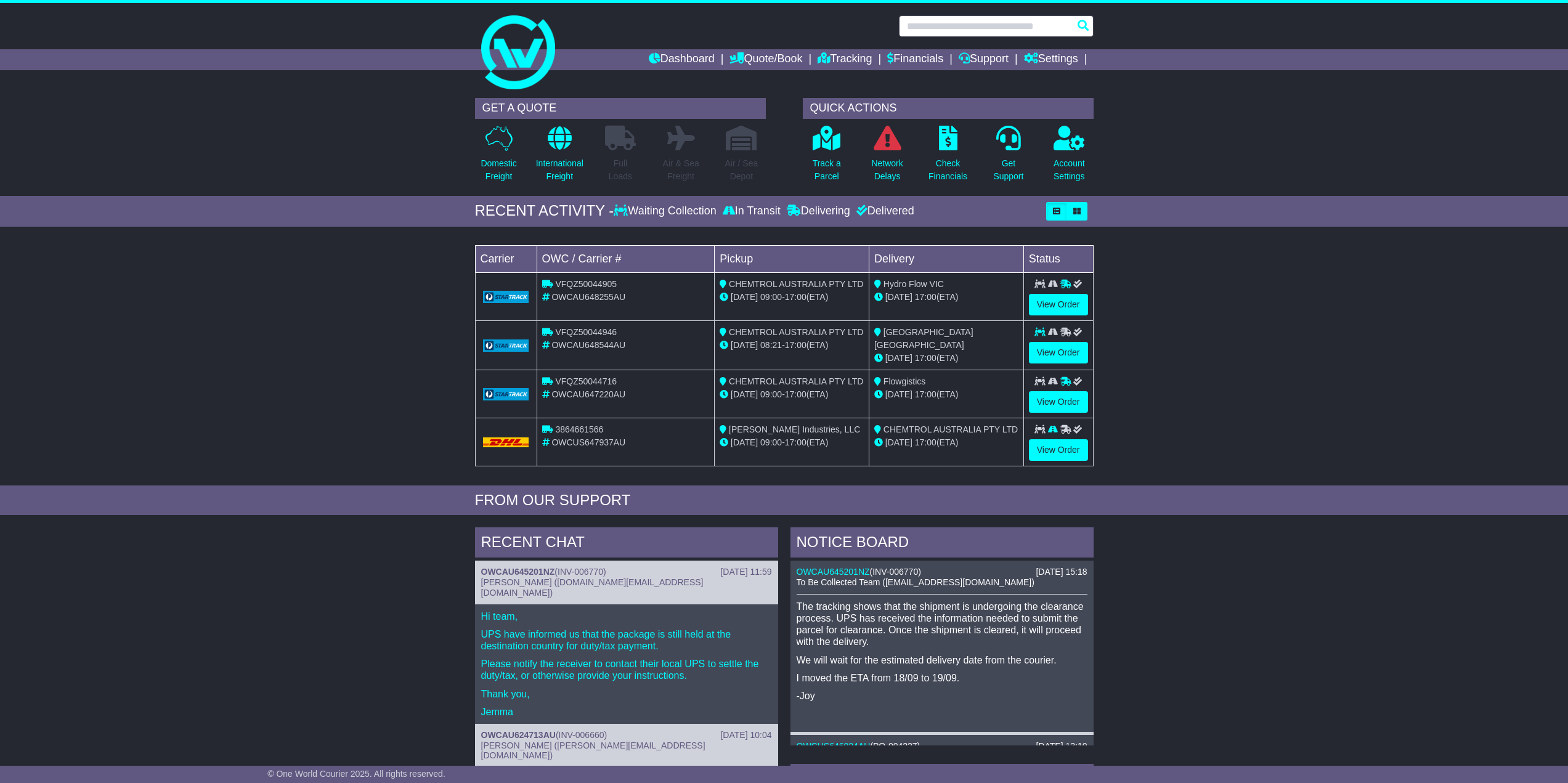
click at [924, 23] on input "text" at bounding box center [996, 25] width 195 height 22
paste input "*********"
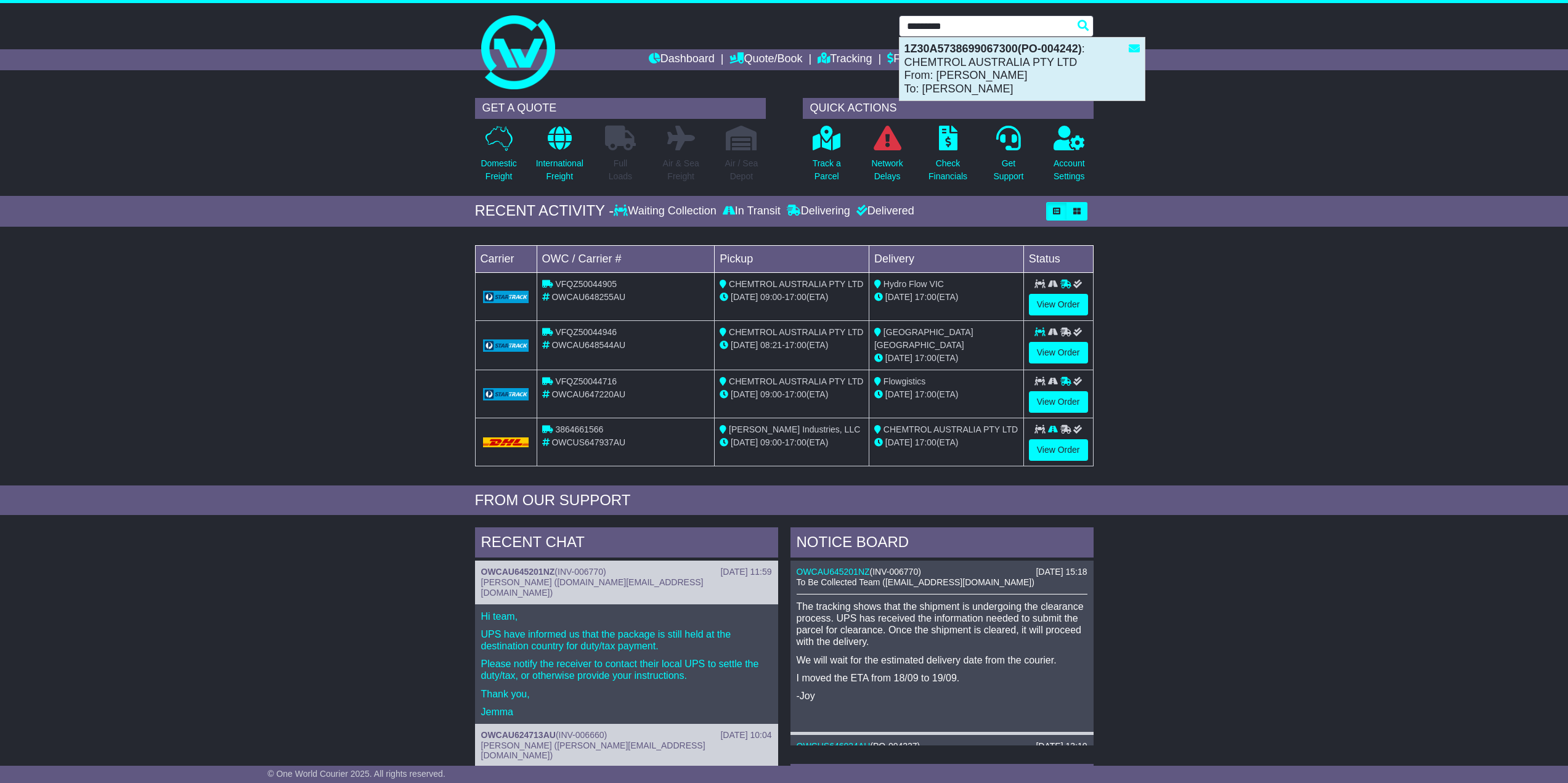
click at [961, 68] on div "1Z30A5738699067300(PO-004242) : CHEMTROL AUSTRALIA PTY LTD From: Teresa Grant T…" at bounding box center [1022, 69] width 246 height 63
type input "**********"
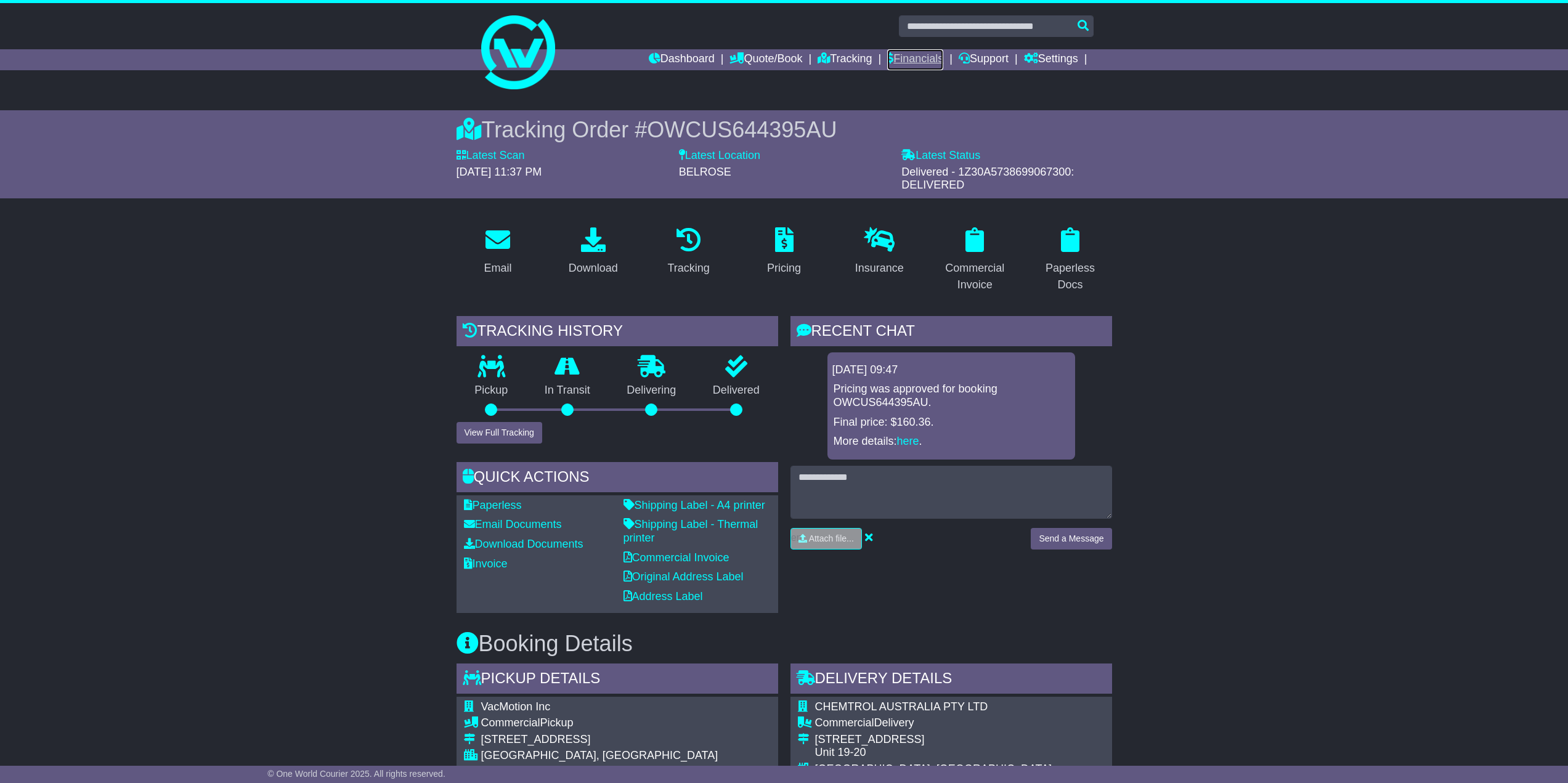
click at [900, 58] on link "Financials" at bounding box center [916, 59] width 56 height 21
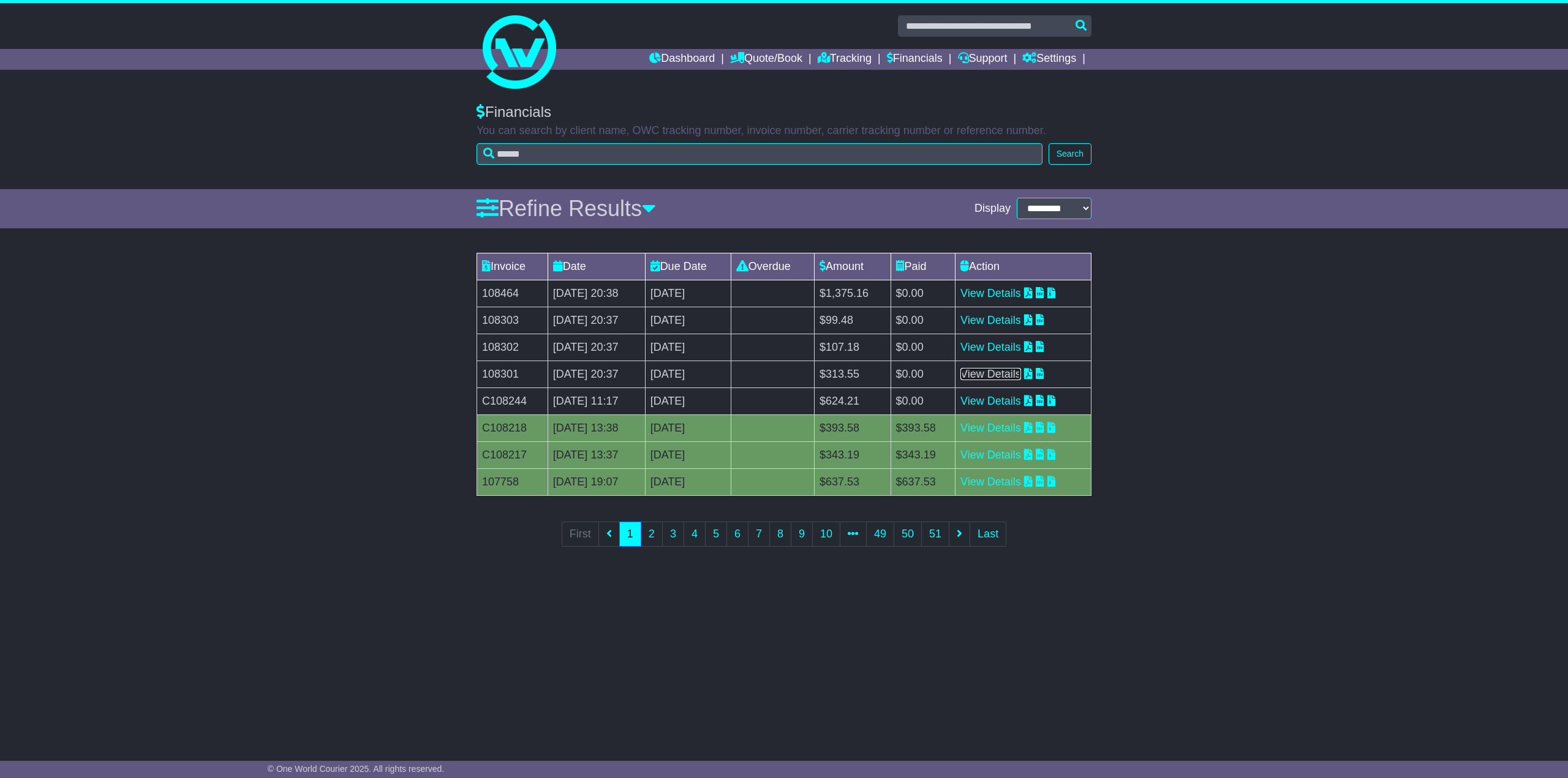
click at [1021, 372] on link "View Details" at bounding box center [990, 373] width 61 height 12
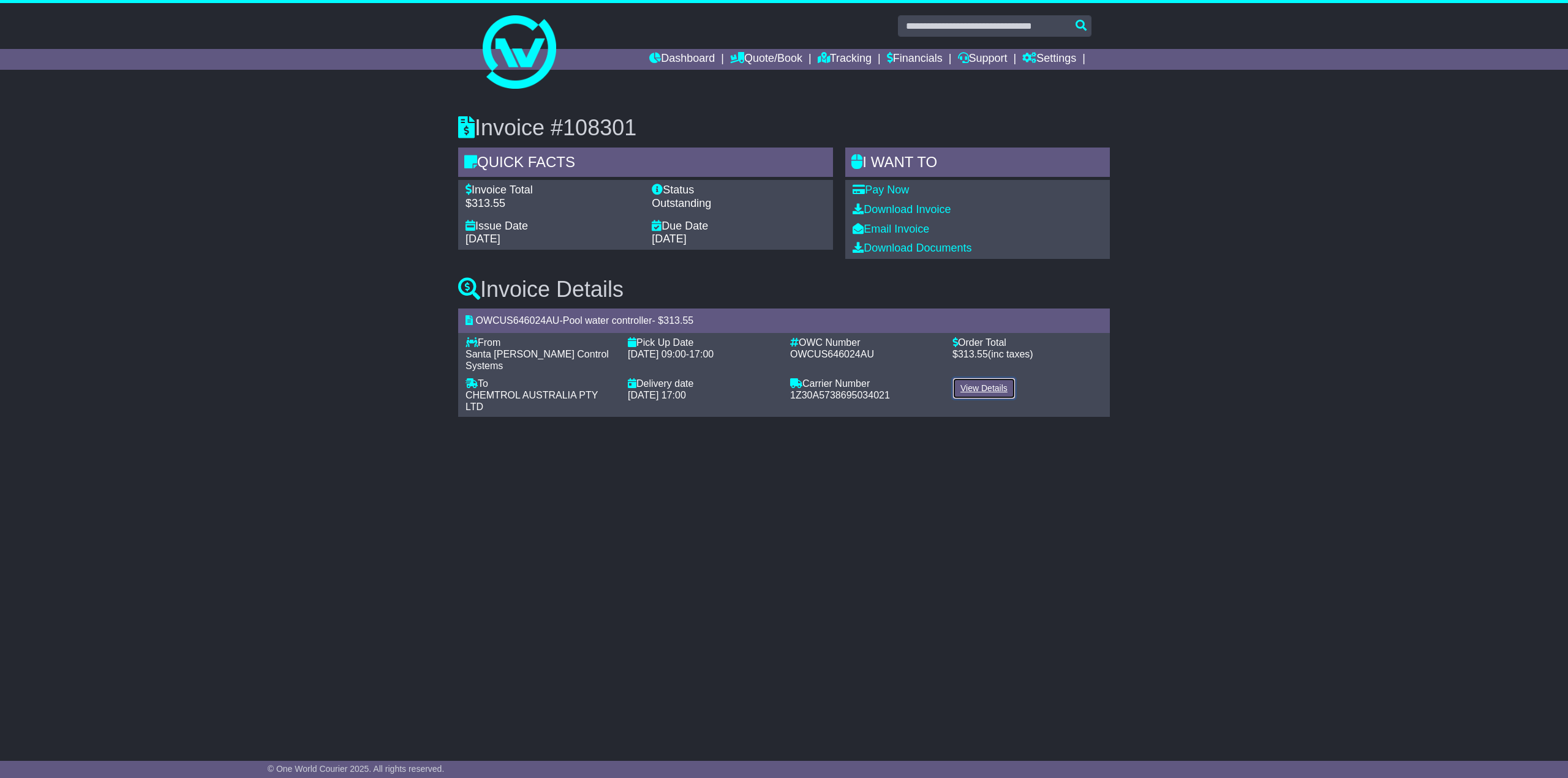
click at [990, 378] on link "View Details" at bounding box center [983, 388] width 63 height 22
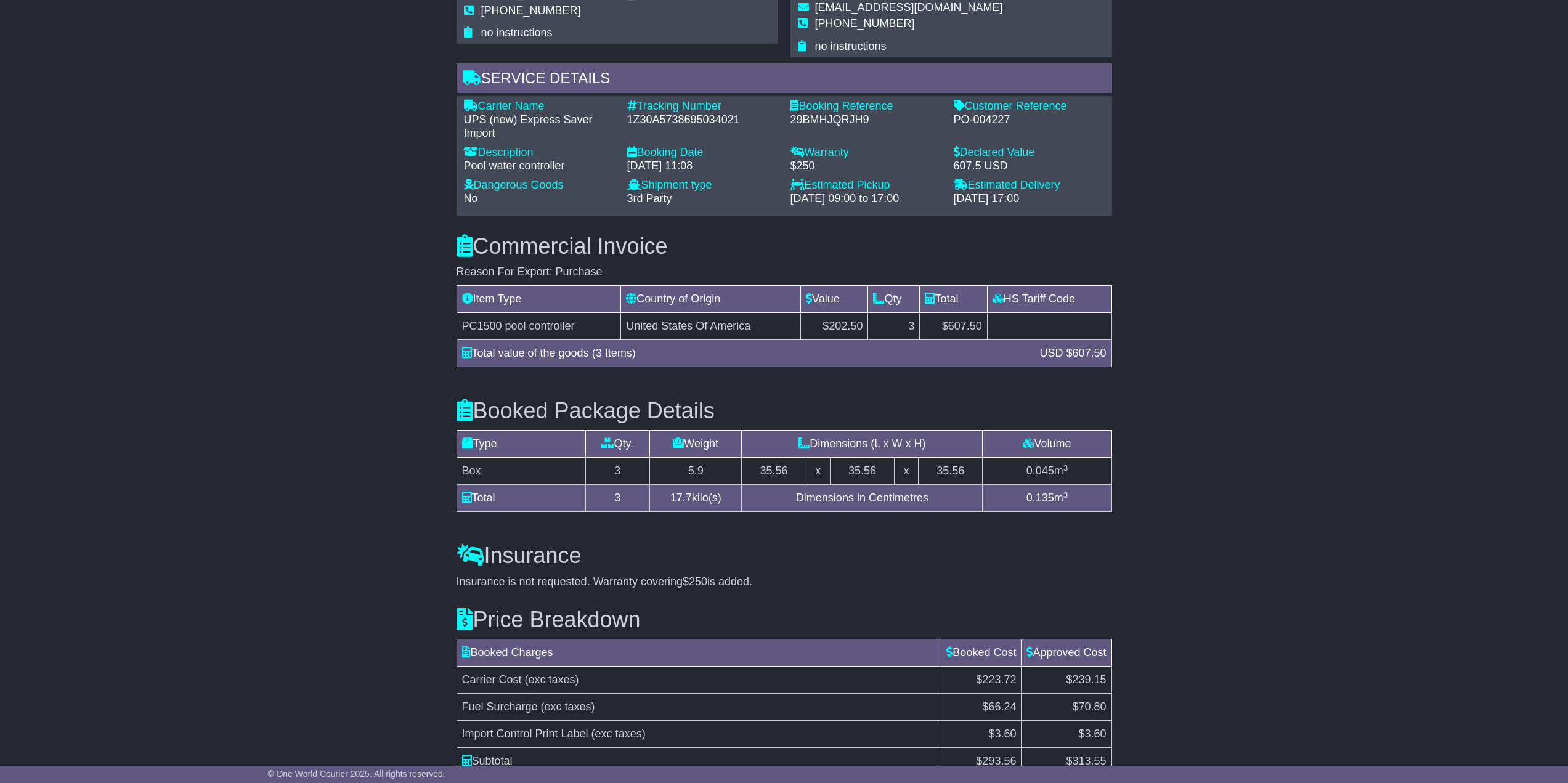
scroll to position [907, 0]
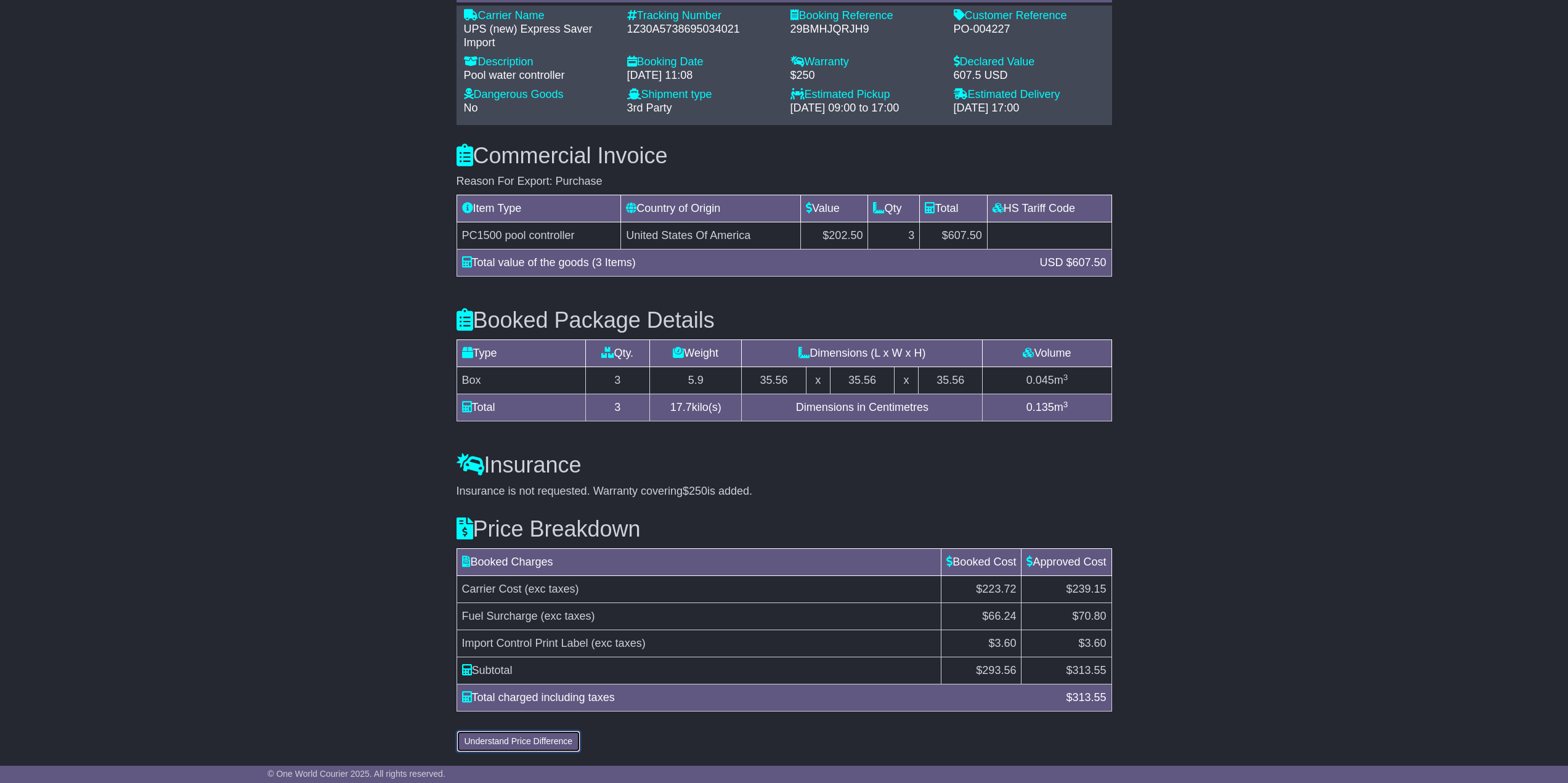
click at [533, 744] on button "Understand Price Difference" at bounding box center [519, 741] width 124 height 22
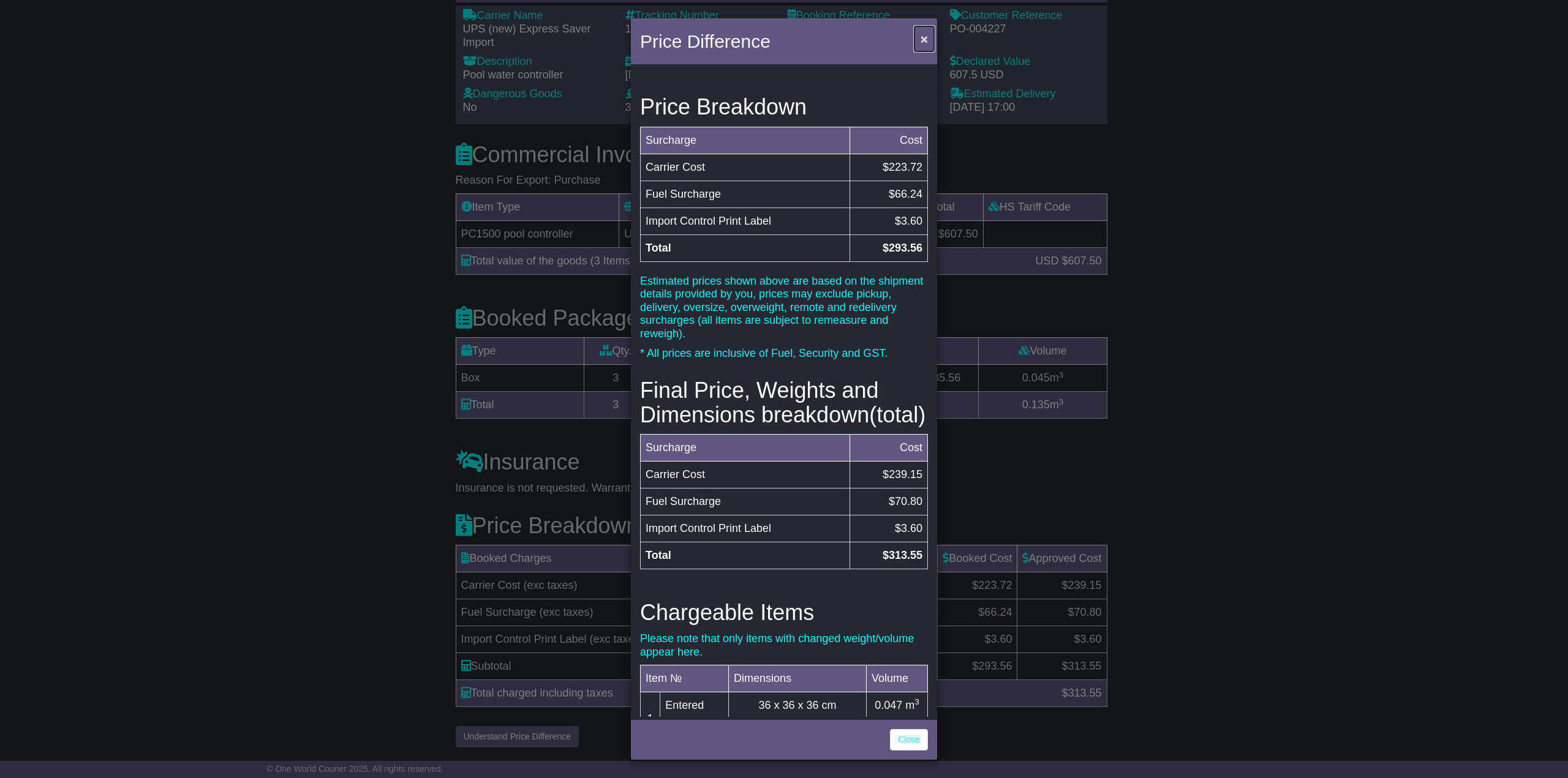
click at [923, 36] on span "×" at bounding box center [924, 38] width 7 height 14
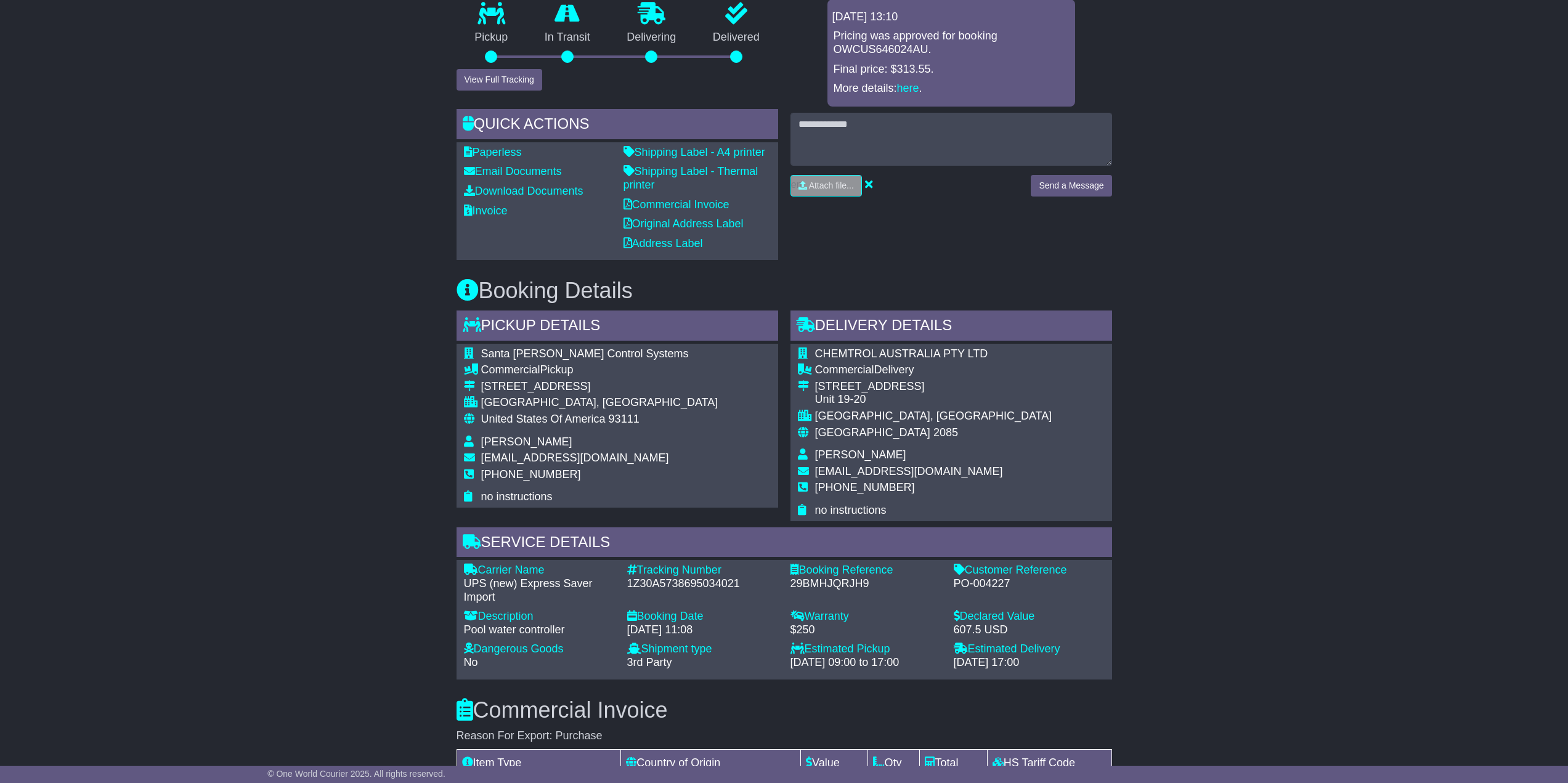
scroll to position [0, 0]
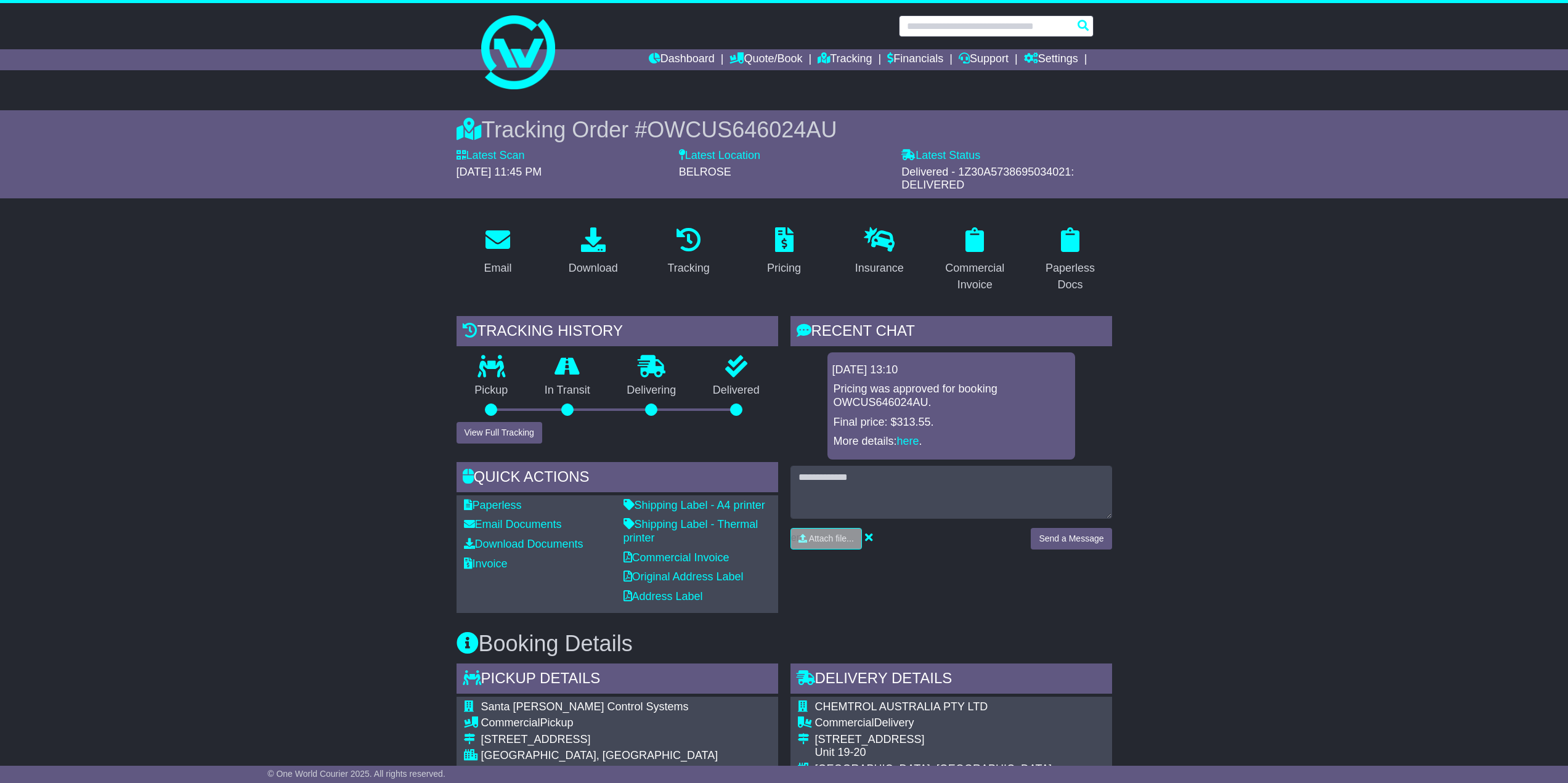
click at [985, 21] on input "text" at bounding box center [996, 25] width 195 height 22
paste input "*********"
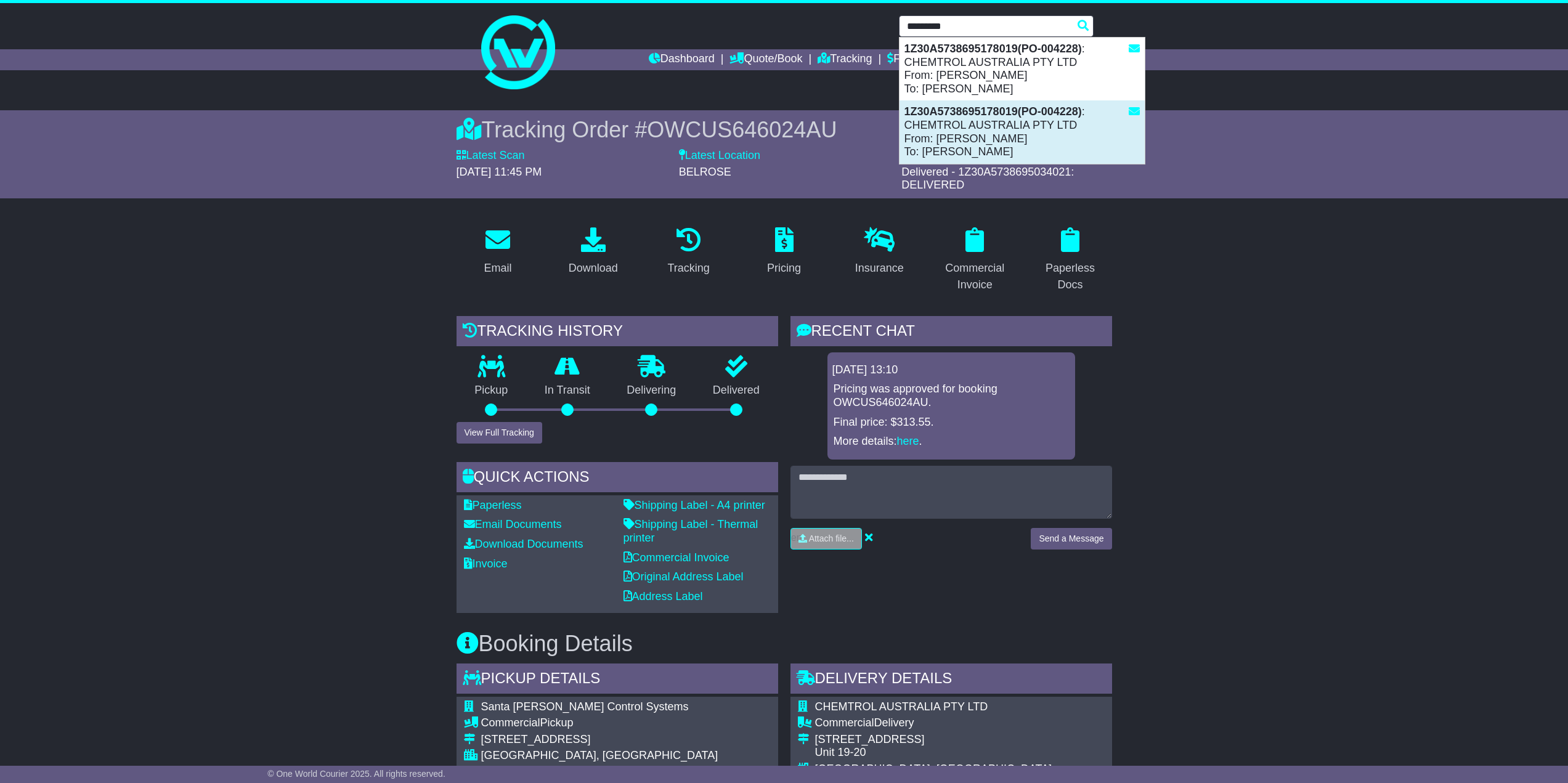
click at [1018, 129] on div "1Z30A5738695178019(PO-004228) : CHEMTROL AUSTRALIA PTY LTD From: Myles Madison …" at bounding box center [1022, 132] width 246 height 63
type input "**********"
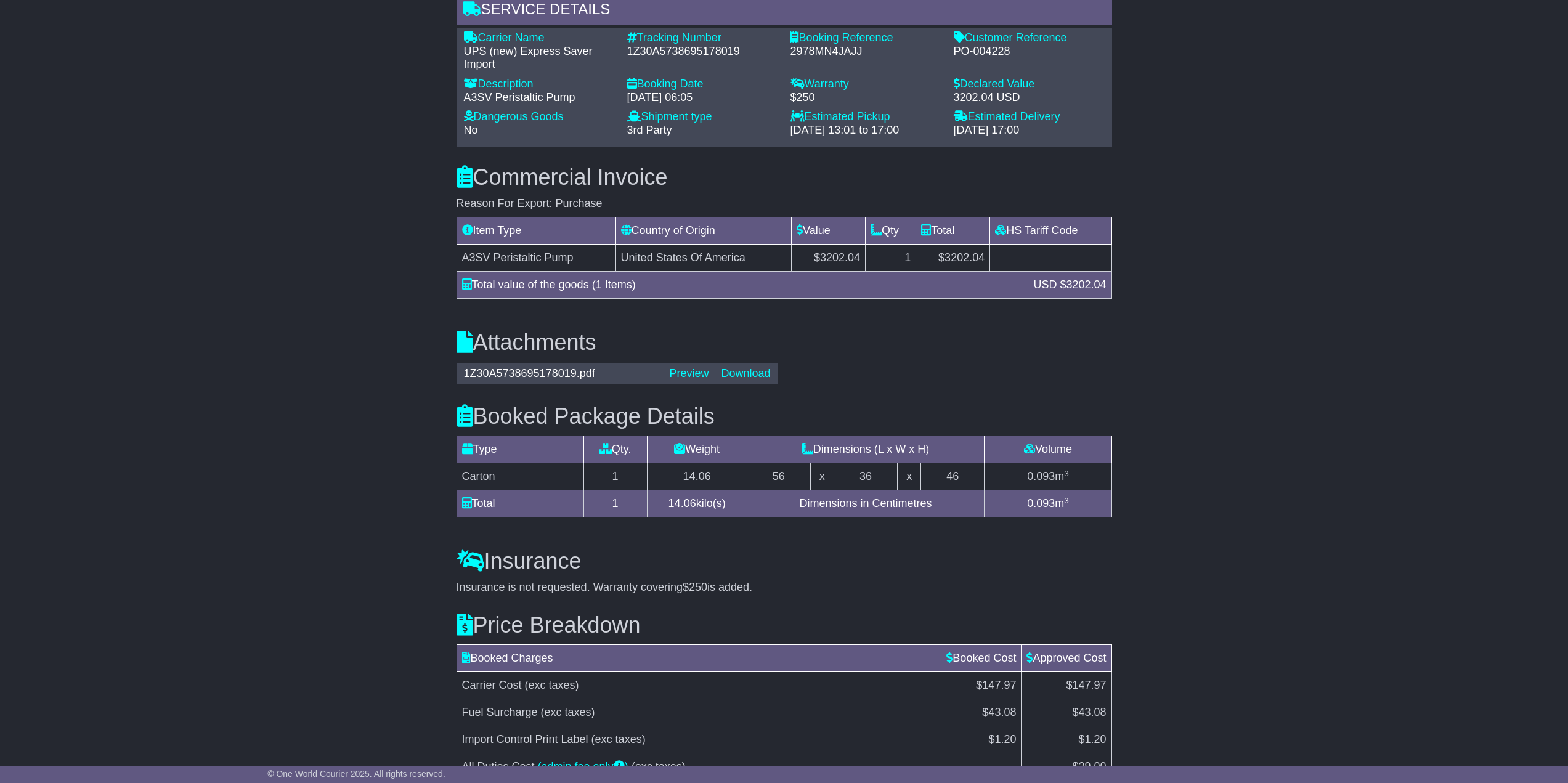
scroll to position [1045, 0]
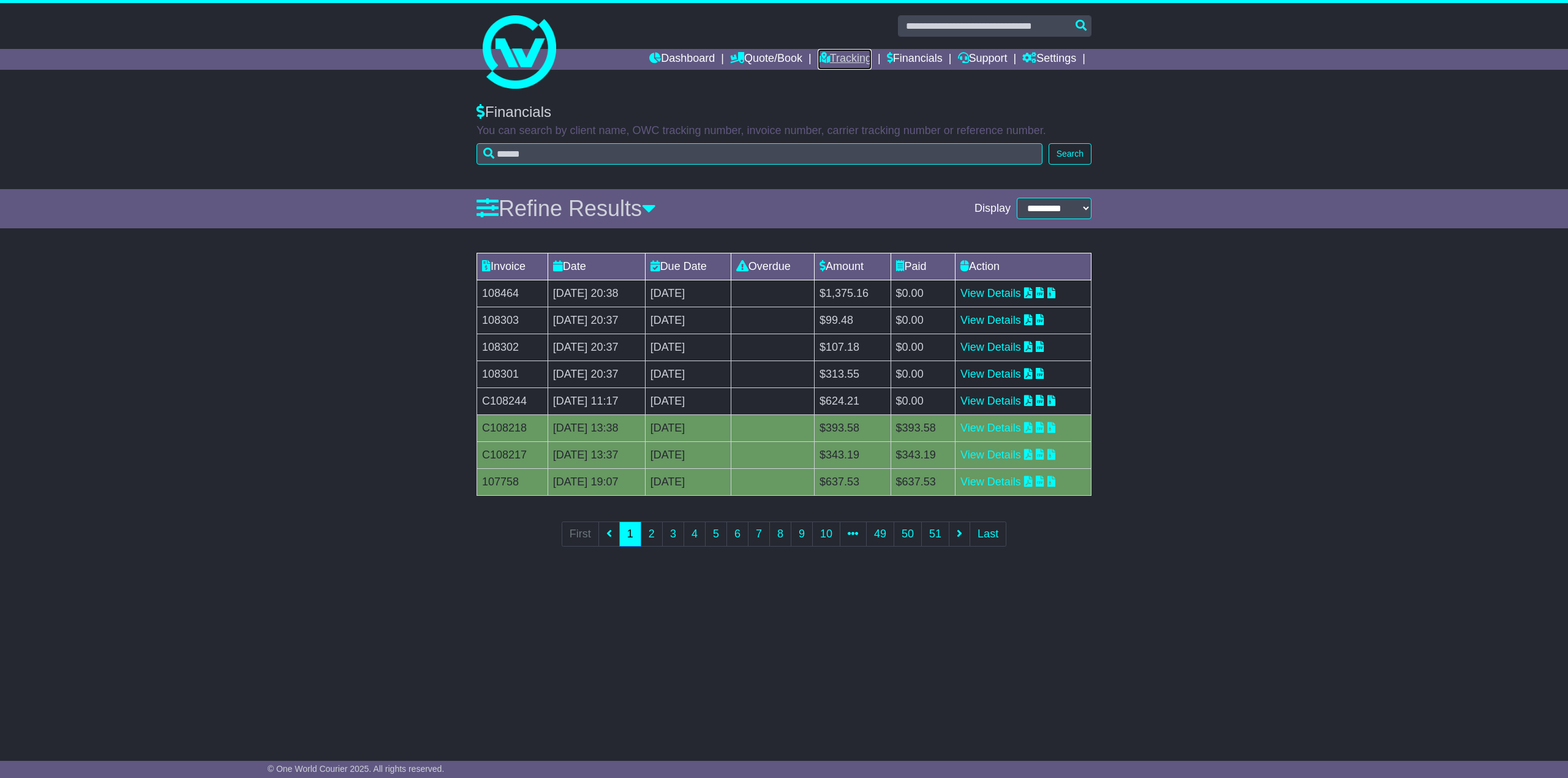
click at [834, 57] on link "Tracking" at bounding box center [845, 59] width 54 height 21
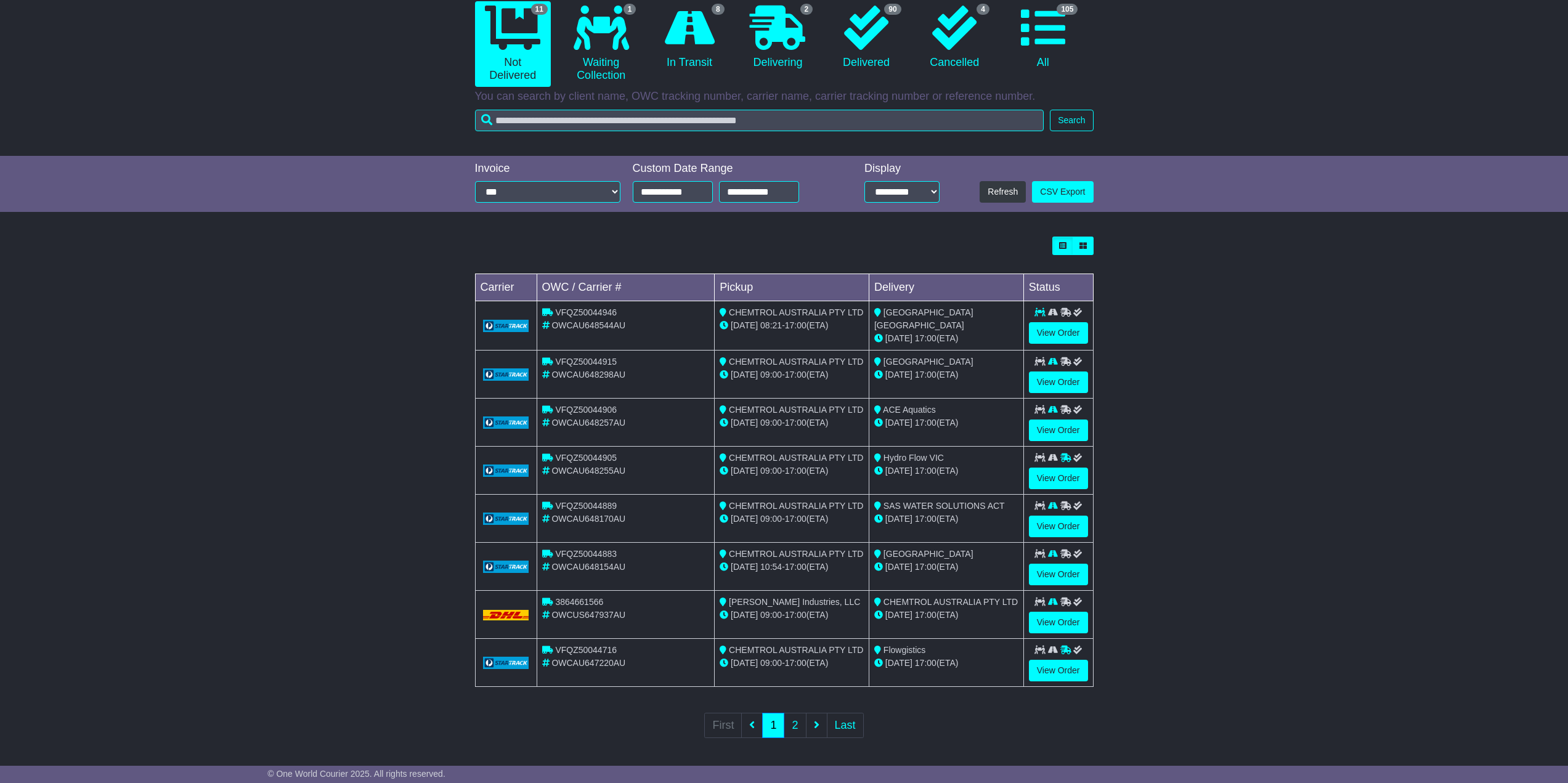
scroll to position [128, 0]
click at [791, 723] on link "2" at bounding box center [795, 724] width 23 height 25
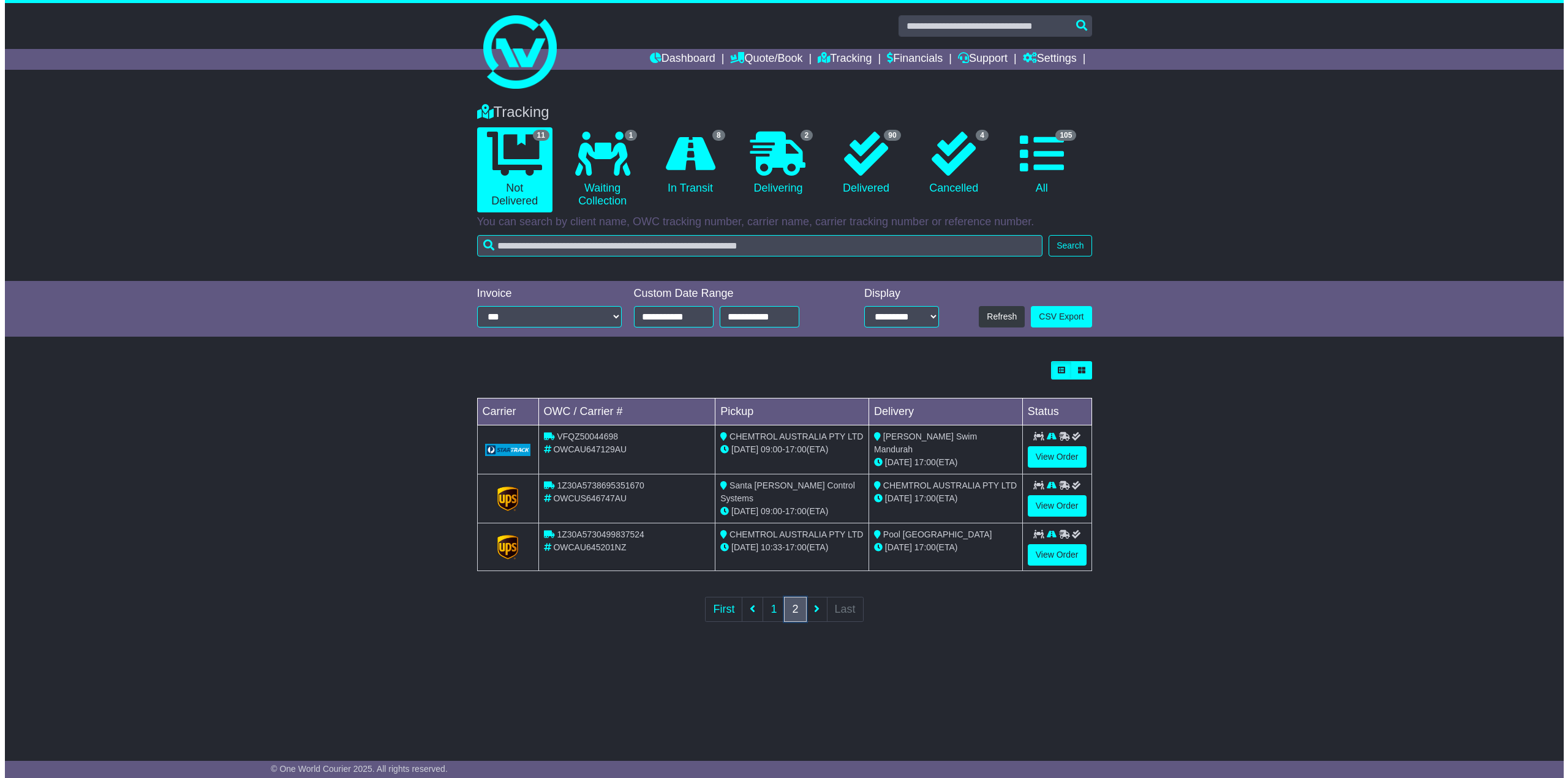
scroll to position [0, 0]
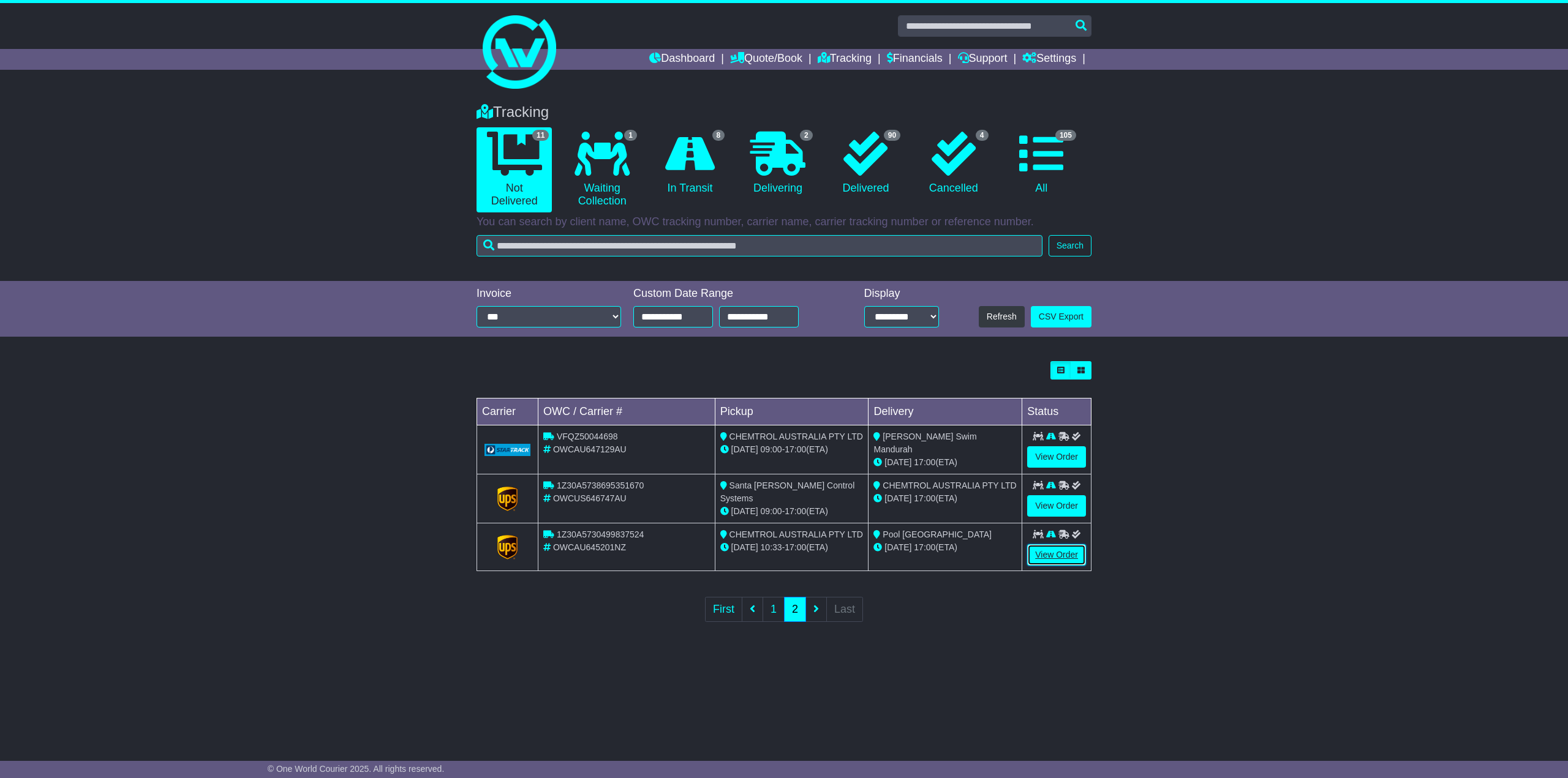
click at [1055, 551] on link "View Order" at bounding box center [1056, 555] width 59 height 22
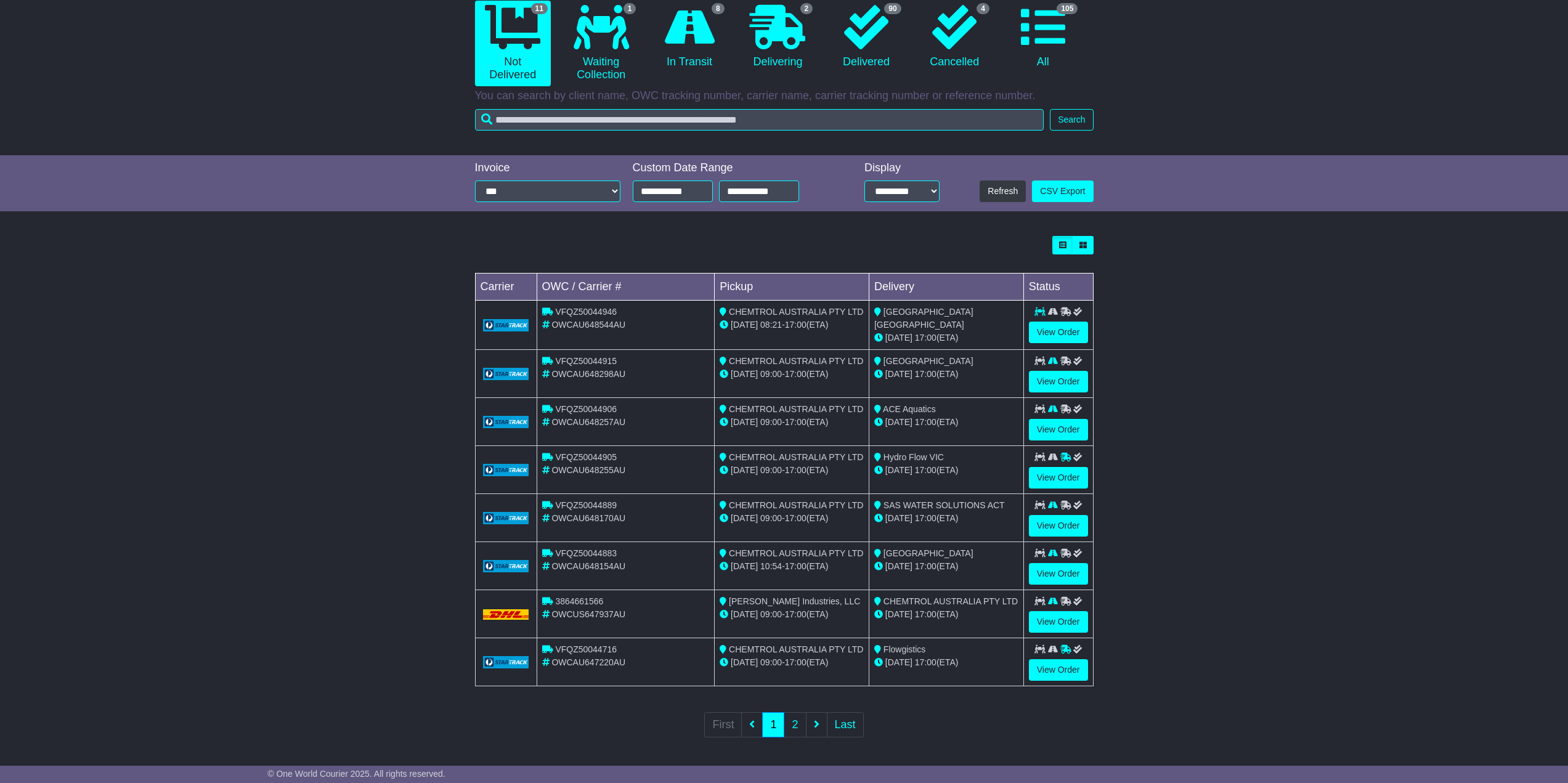
scroll to position [128, 0]
